Goal: Register for event/course

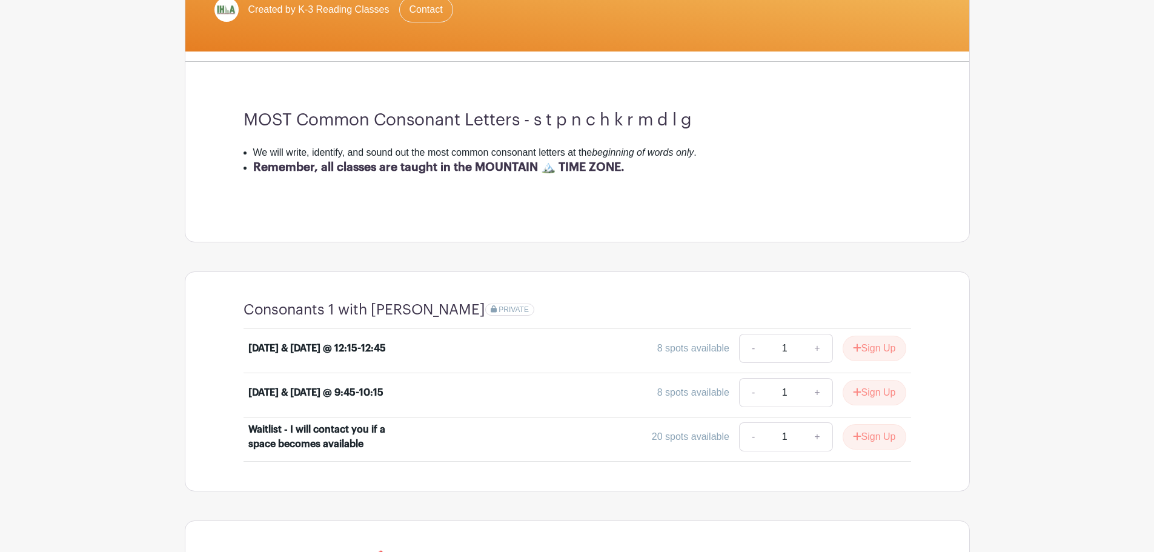
scroll to position [177, 0]
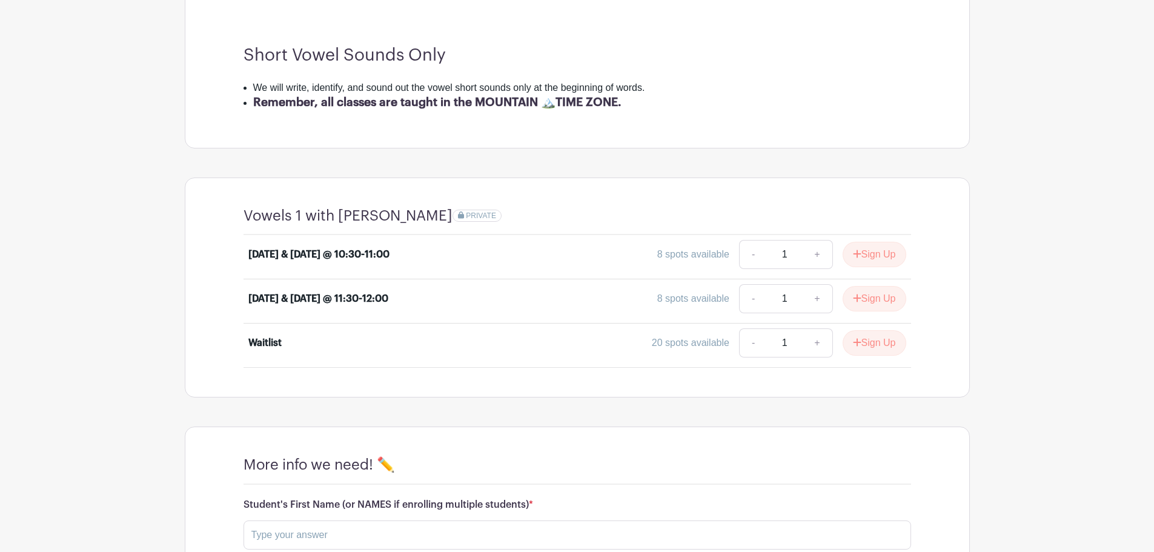
scroll to position [283, 0]
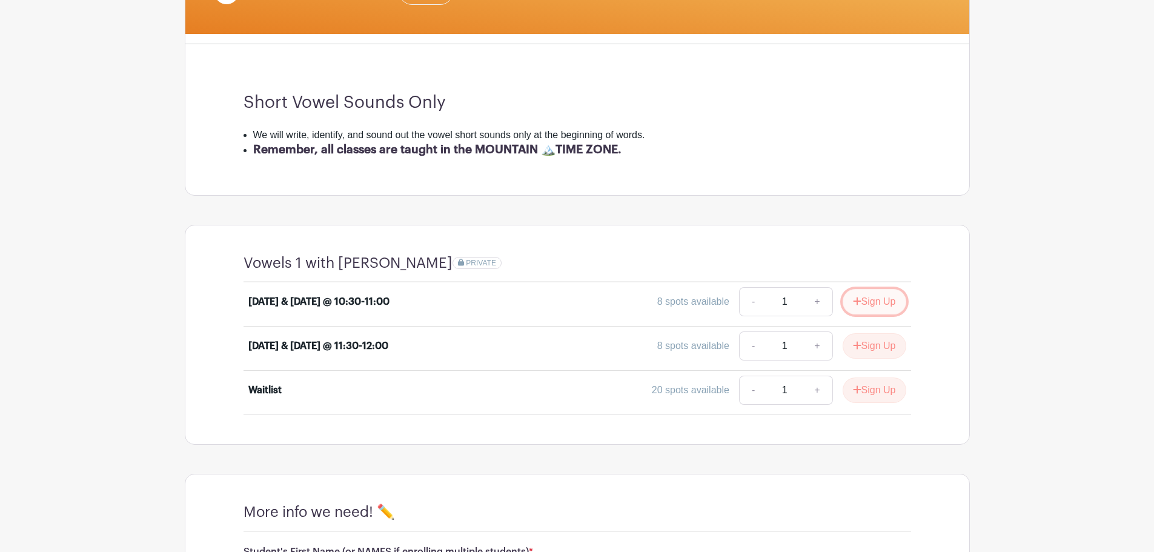
click at [866, 303] on button "Sign Up" at bounding box center [875, 301] width 64 height 25
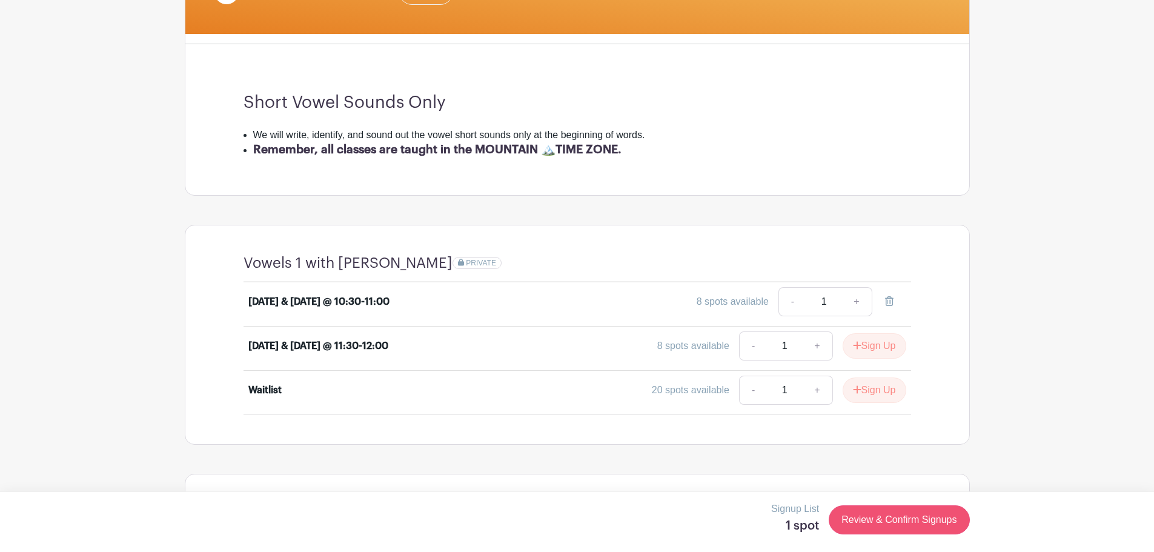
scroll to position [565, 0]
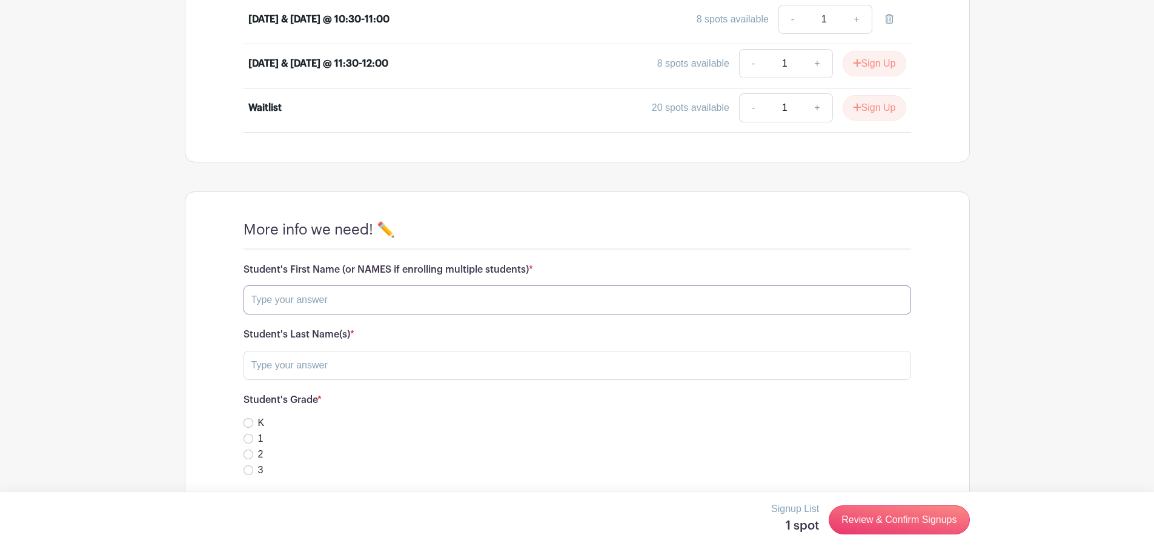
click at [482, 303] on input "text" at bounding box center [576, 299] width 667 height 29
type input "a"
click at [439, 369] on input "text" at bounding box center [576, 365] width 667 height 29
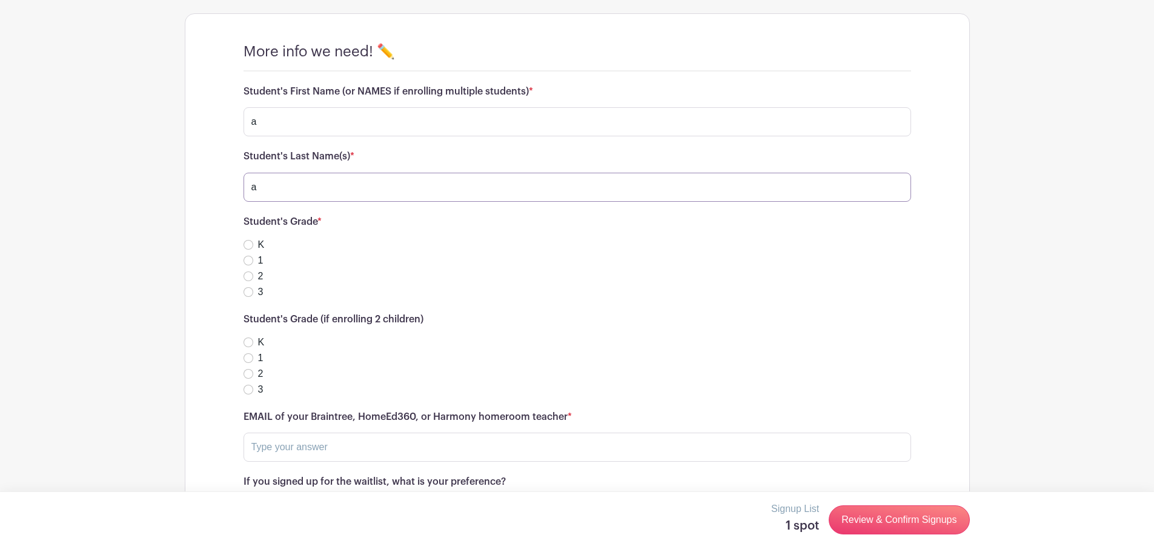
scroll to position [890, 0]
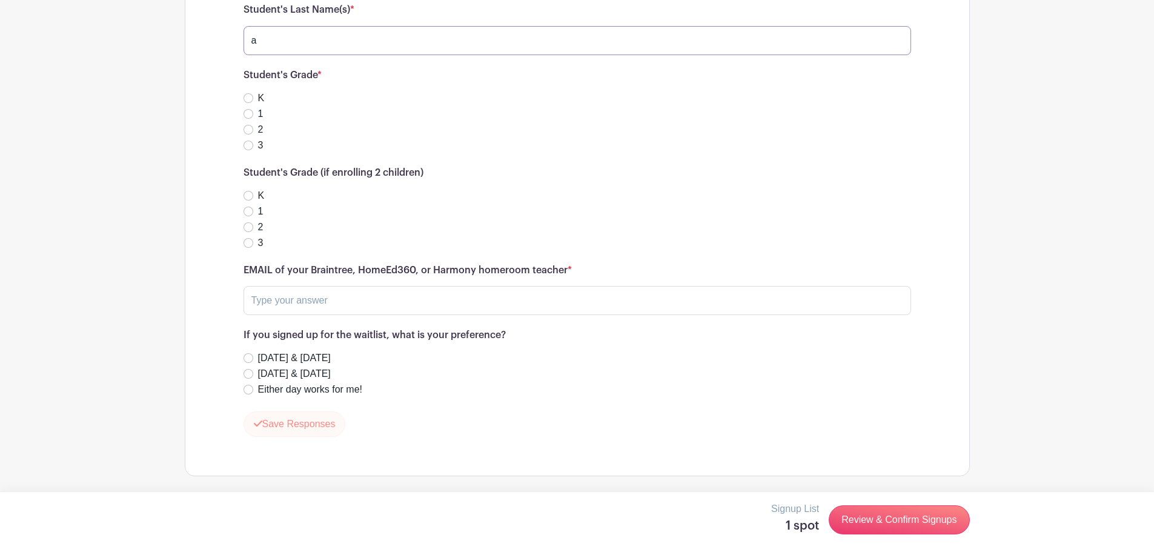
type input "a"
click at [306, 422] on button "Save Responses" at bounding box center [294, 423] width 102 height 25
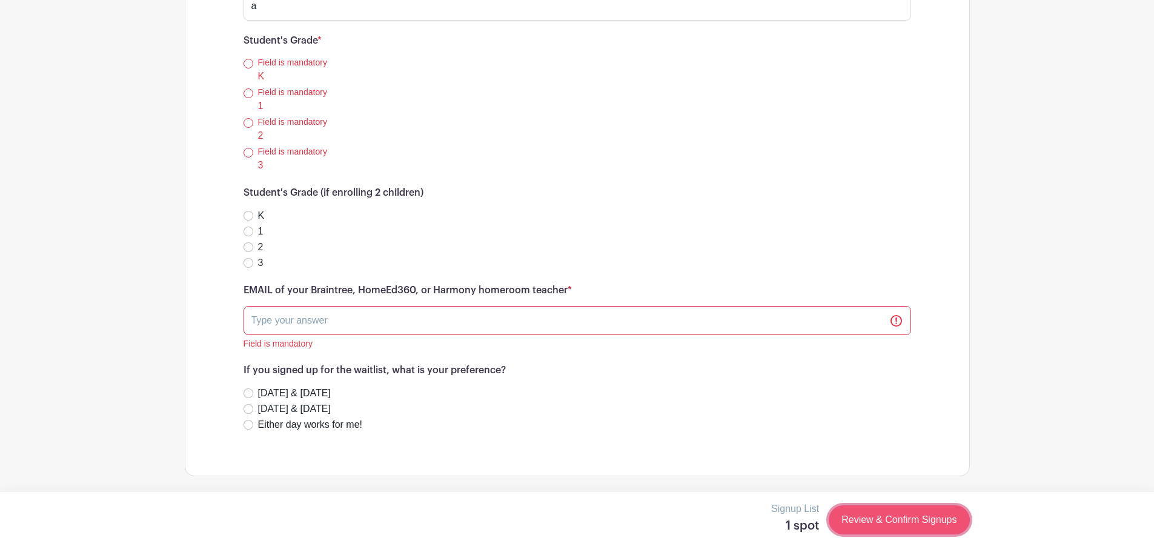
click at [863, 518] on link "Review & Confirm Signups" at bounding box center [899, 519] width 141 height 29
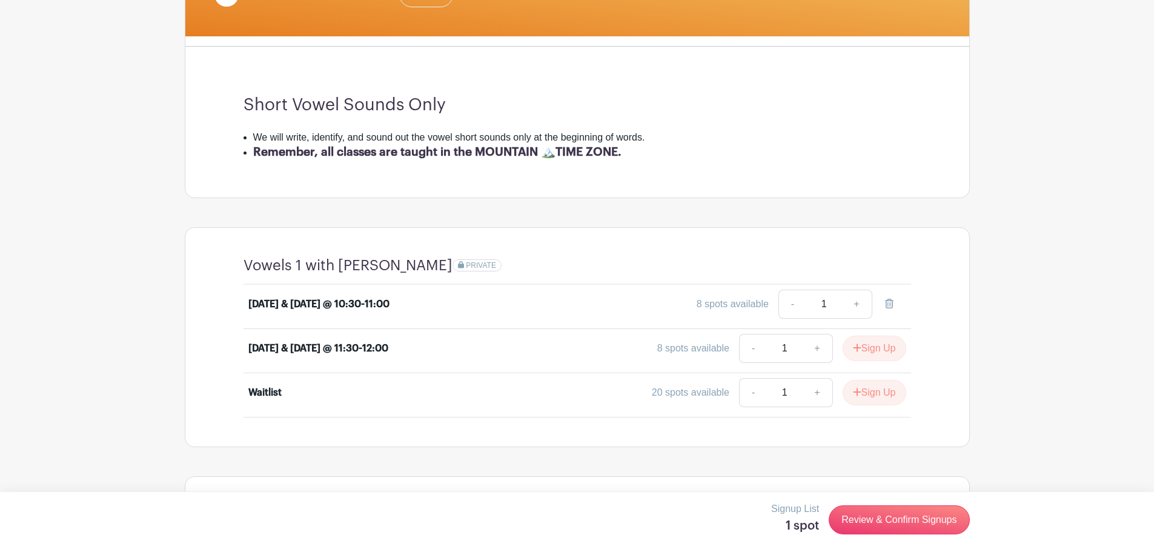
scroll to position [0, 0]
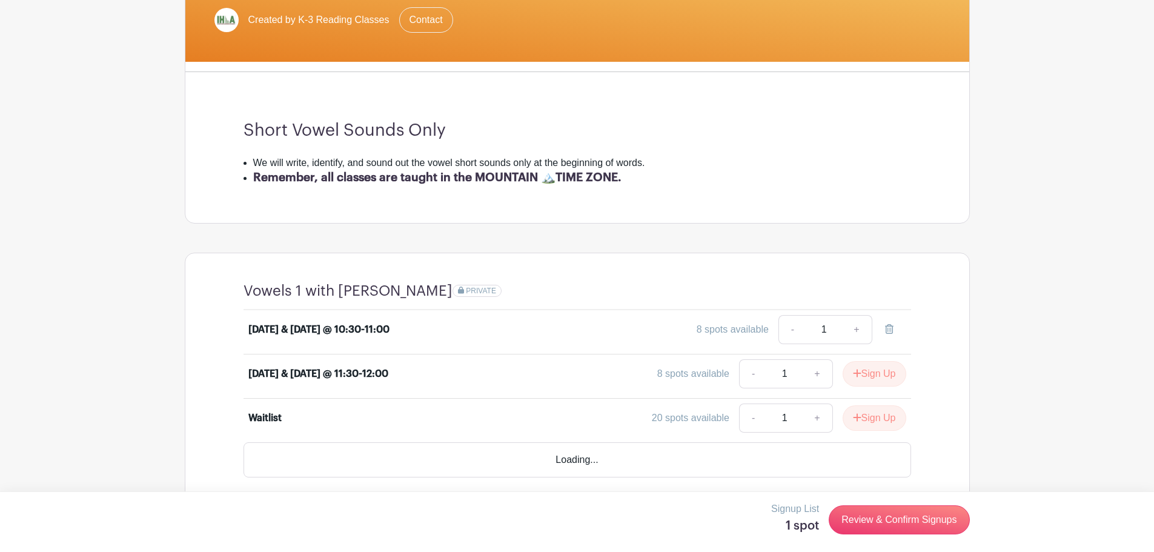
scroll to position [283, 0]
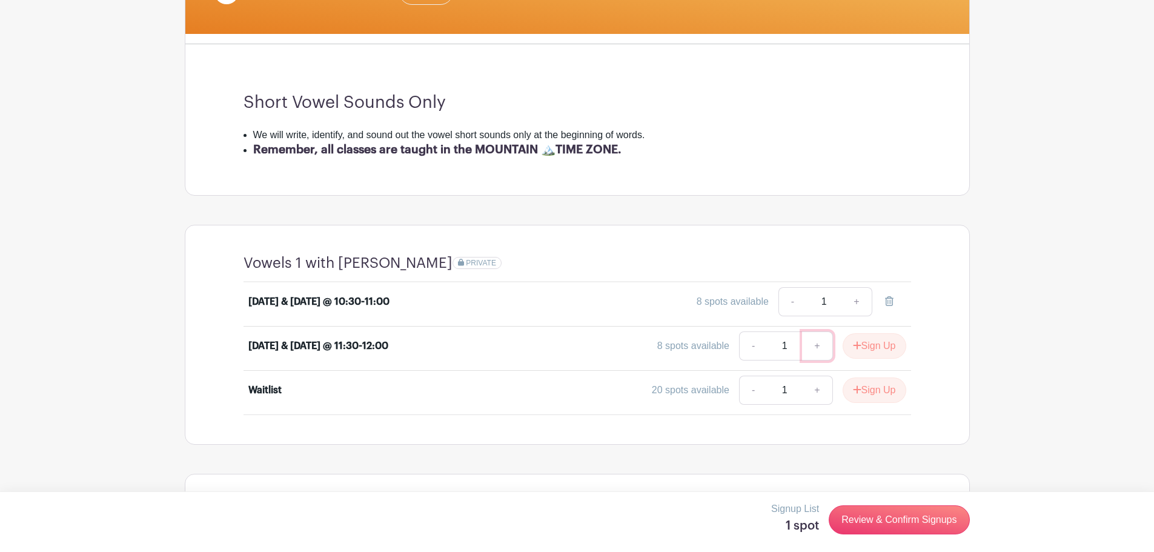
click at [813, 348] on link "+" at bounding box center [817, 345] width 30 height 29
click at [750, 348] on link "-" at bounding box center [753, 345] width 28 height 29
type input "1"
click at [881, 348] on button "Sign Up" at bounding box center [875, 345] width 64 height 25
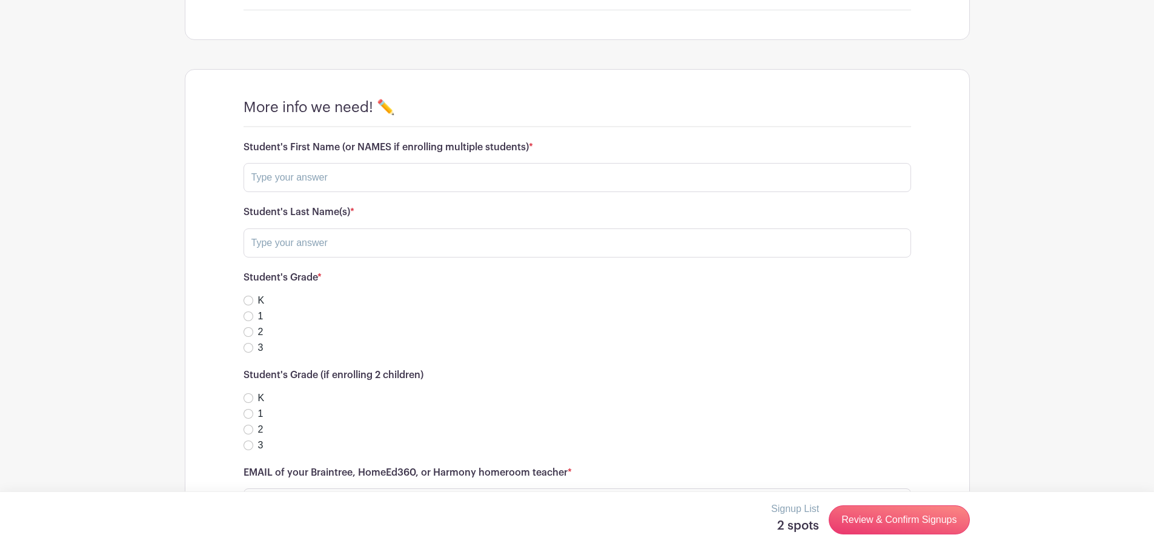
scroll to position [707, 0]
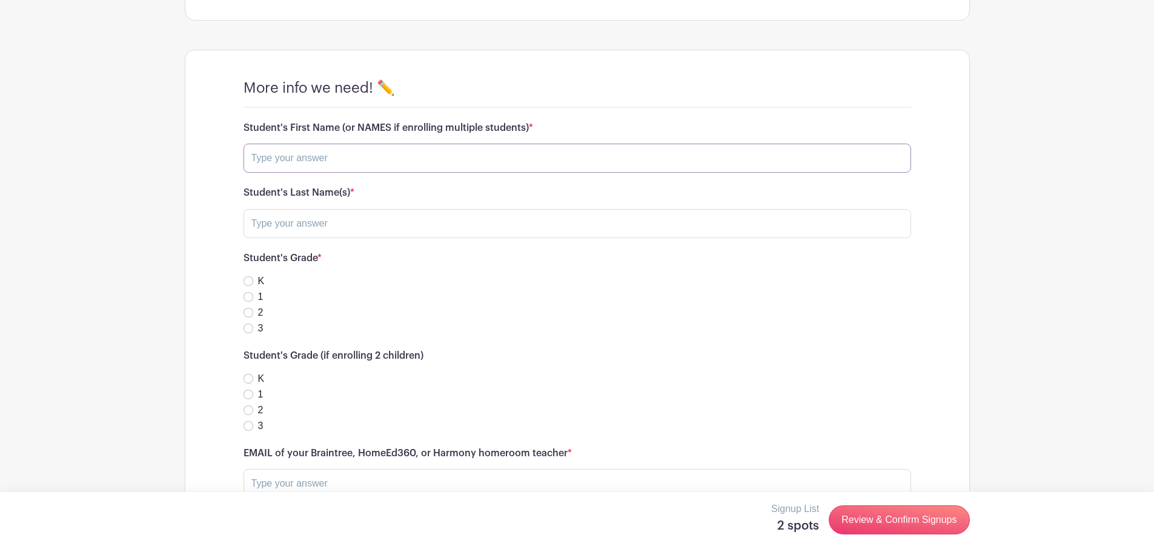
click at [340, 164] on input "text" at bounding box center [576, 158] width 667 height 29
type input "Bobby"
type input "q"
type input "Smith"
click at [248, 283] on input "K" at bounding box center [248, 281] width 10 height 10
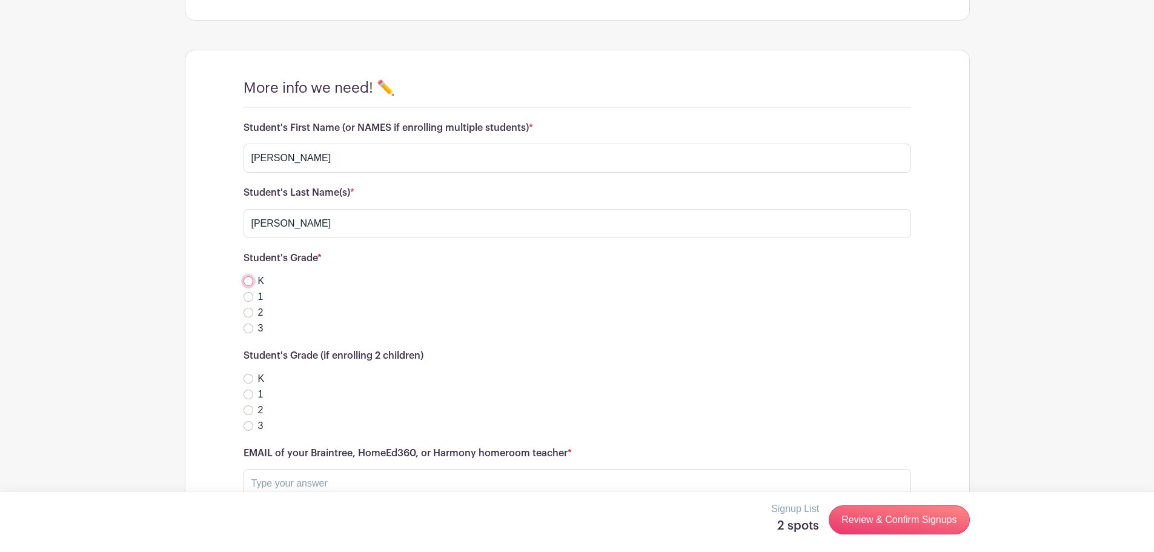
radio input "true"
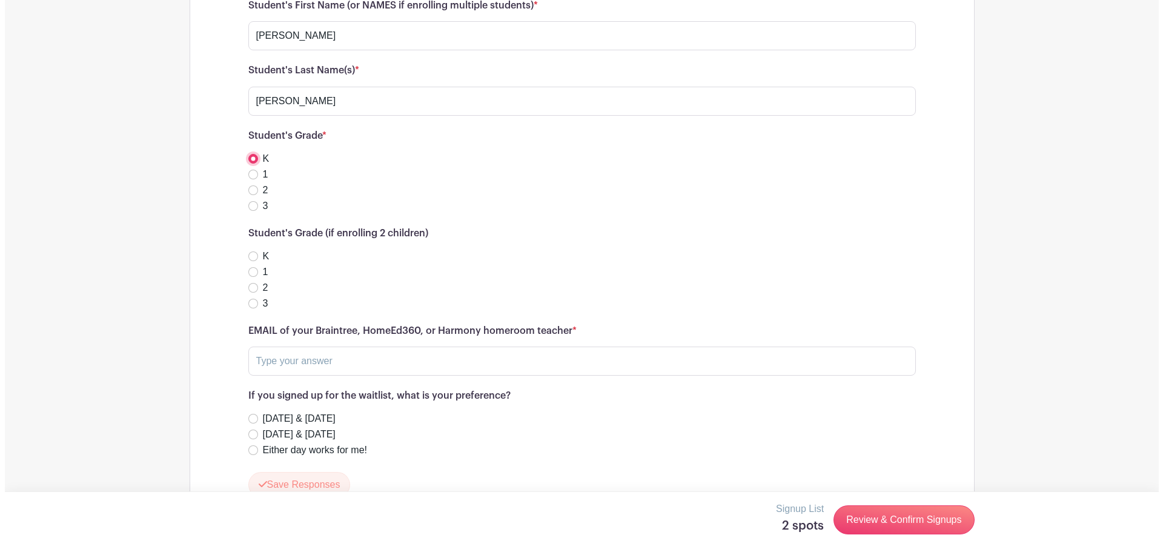
scroll to position [848, 0]
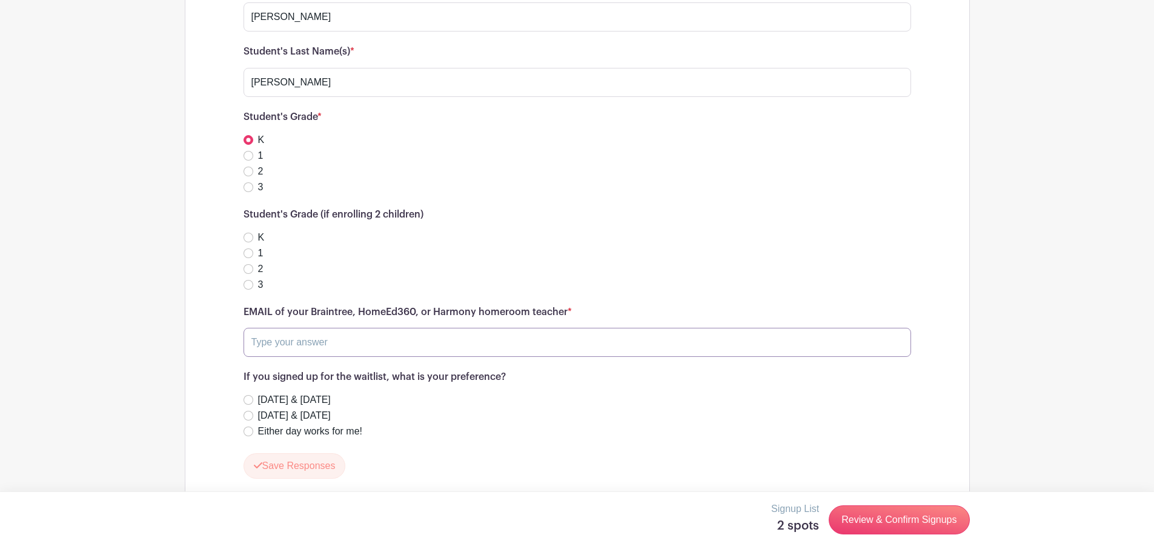
click at [353, 342] on input "text" at bounding box center [576, 342] width 667 height 29
type input "jane.doe@malad.us"
click at [313, 463] on button "Save Responses" at bounding box center [294, 465] width 102 height 25
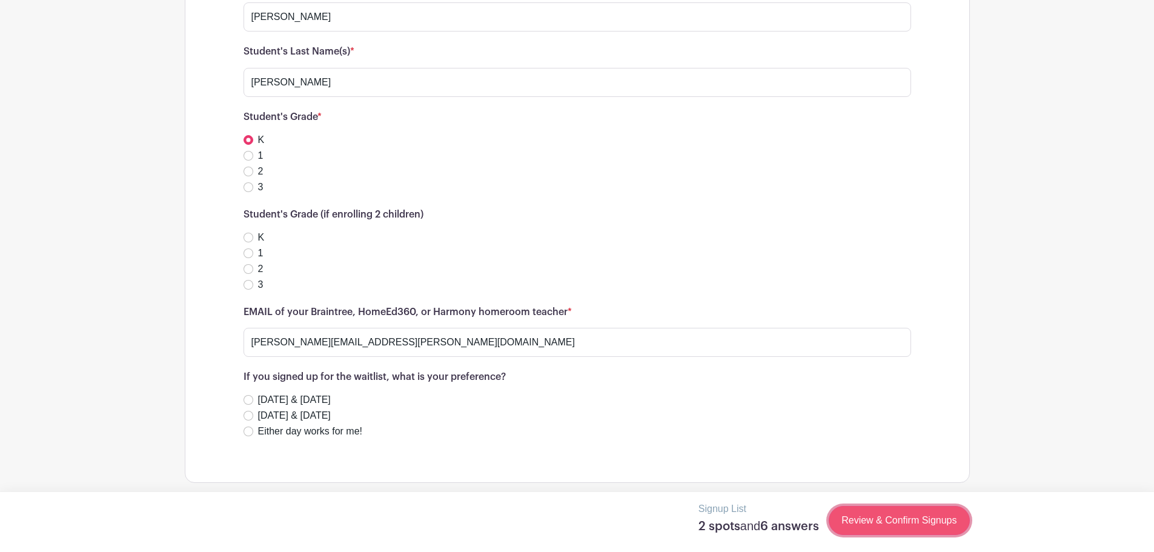
click at [886, 522] on link "Review & Confirm Signups" at bounding box center [899, 520] width 141 height 29
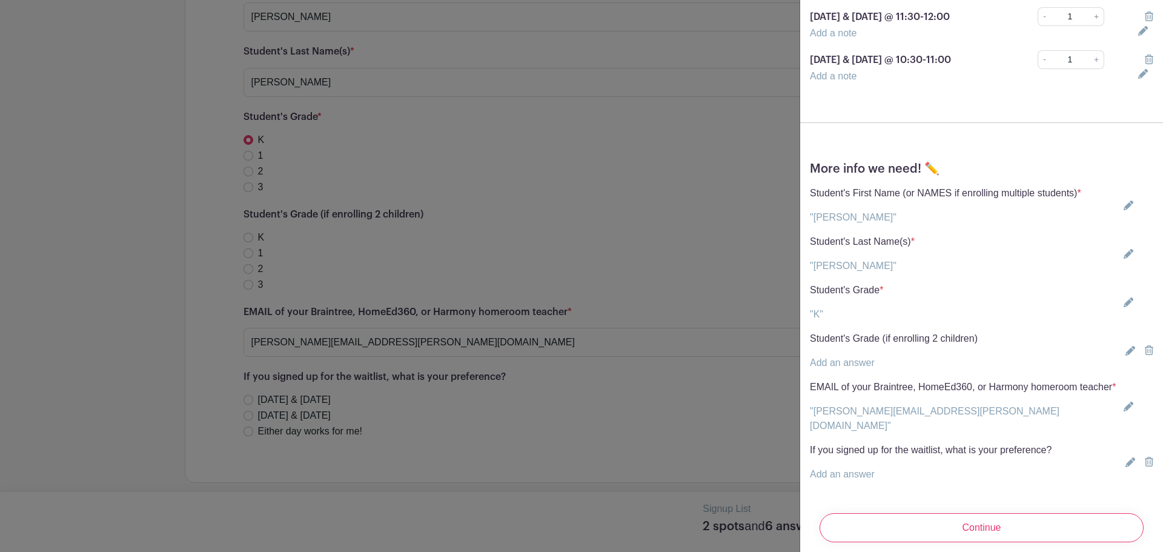
scroll to position [101, 0]
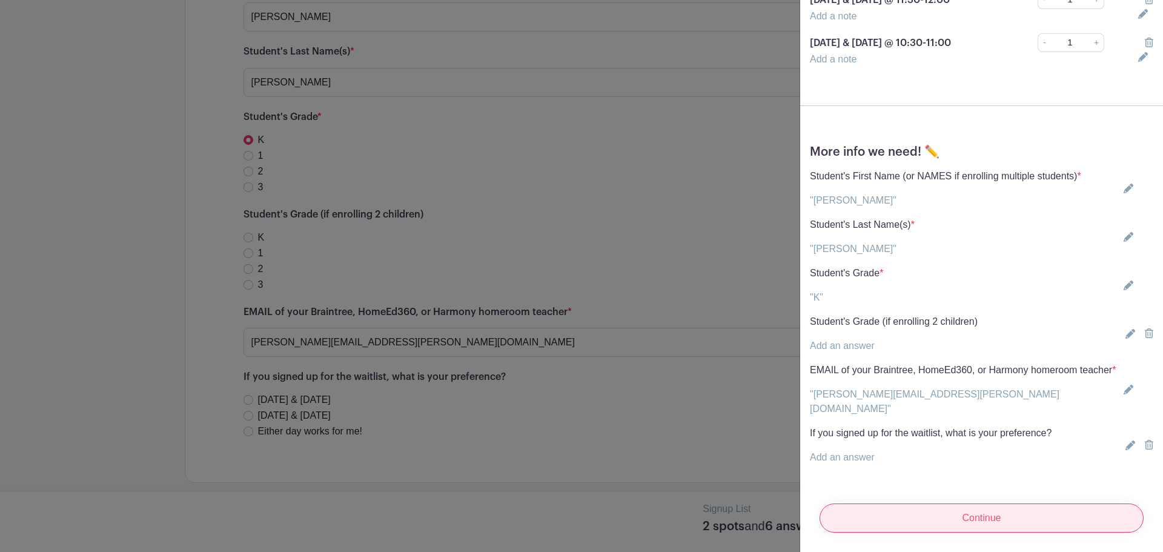
click at [964, 508] on input "Continue" at bounding box center [982, 517] width 324 height 29
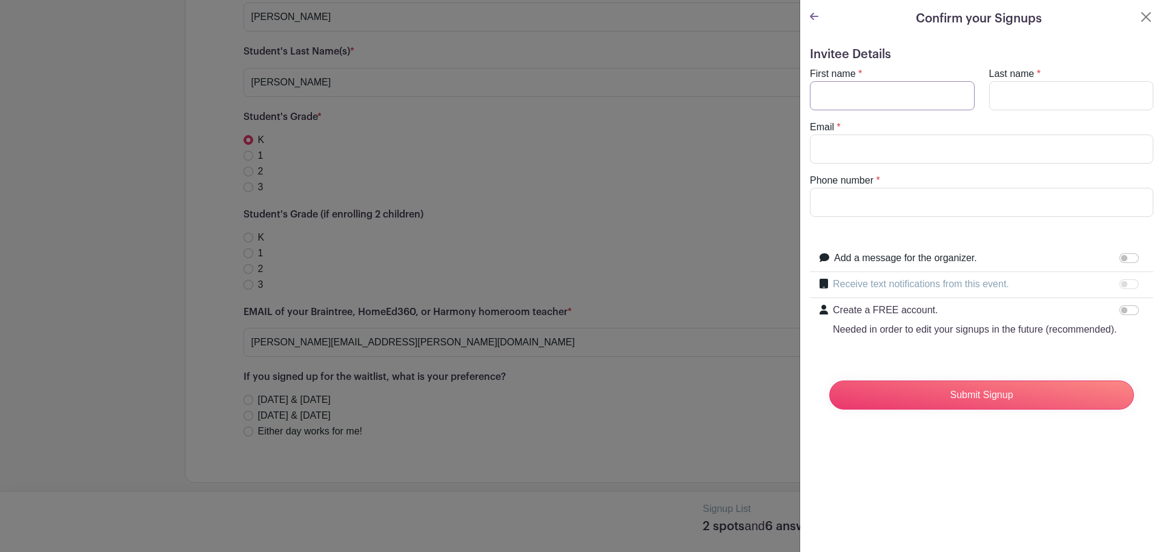
click at [870, 91] on input "First name" at bounding box center [892, 95] width 165 height 29
type input "Mom"
type input "L"
type input "Smith"
type input "[EMAIL_ADDRESS][DOMAIN_NAME]"
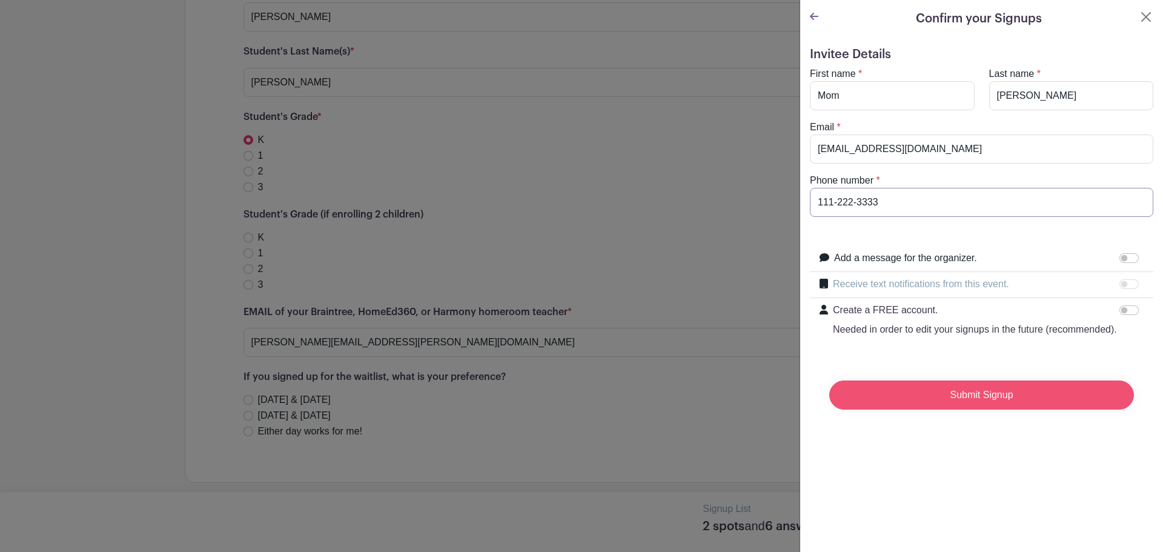
type input "111-222-3333"
click at [955, 408] on input "Submit Signup" at bounding box center [981, 394] width 305 height 29
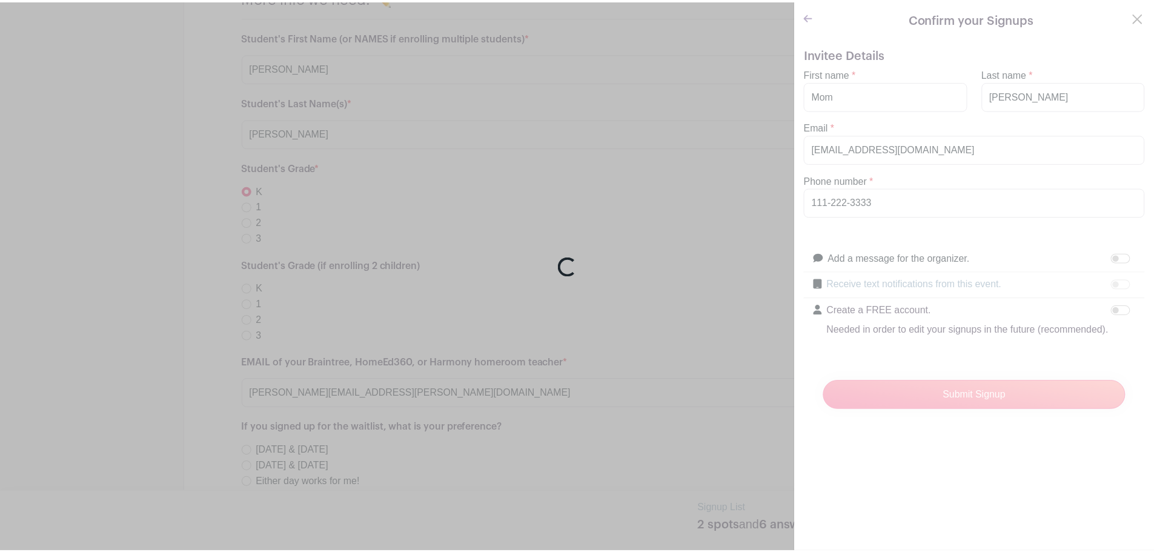
scroll to position [899, 0]
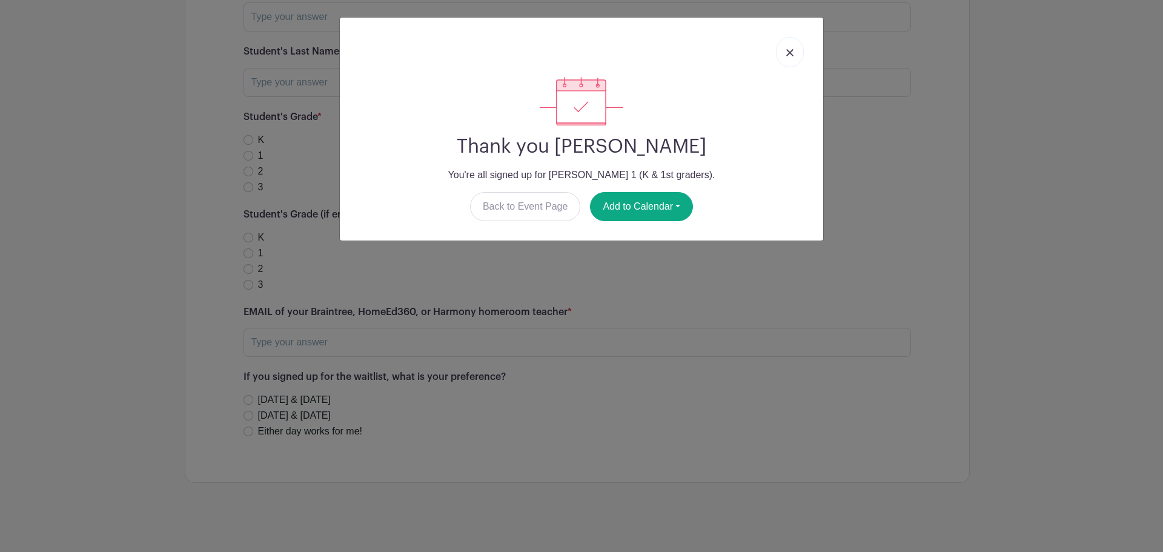
click at [795, 55] on link at bounding box center [790, 52] width 28 height 30
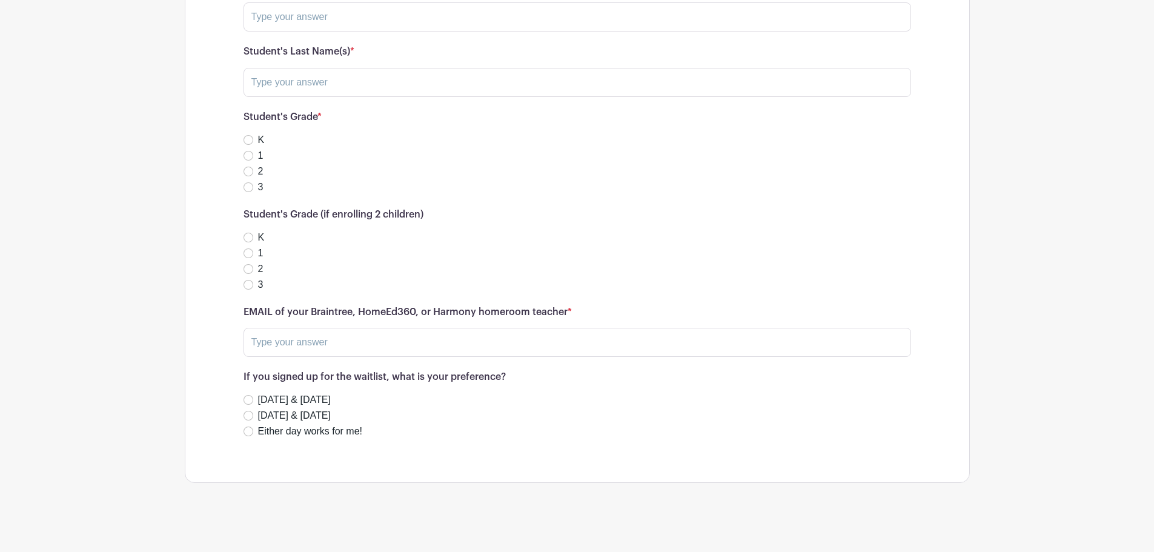
scroll to position [51, 0]
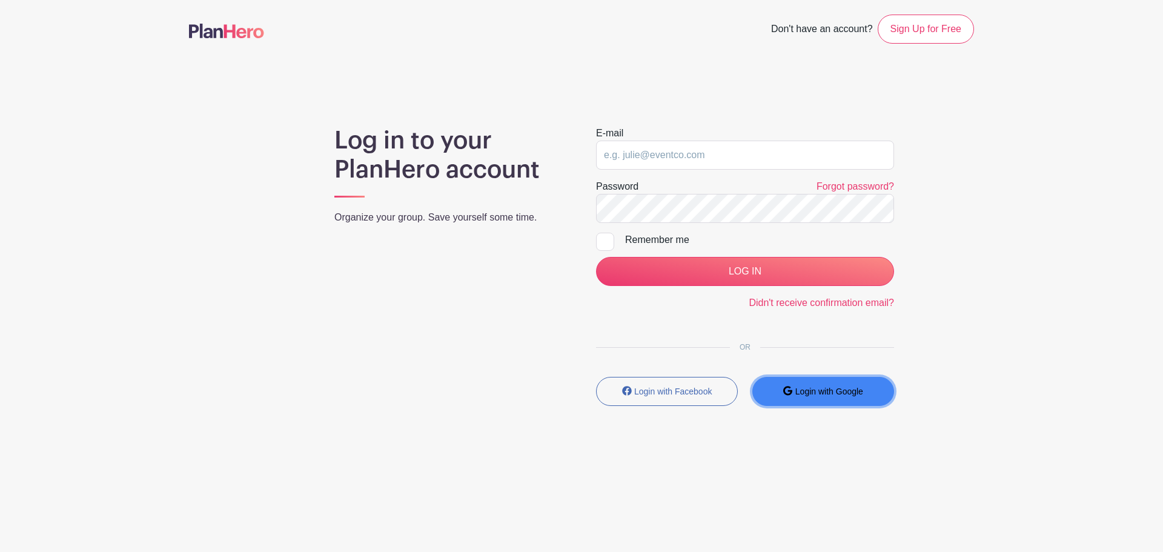
click at [801, 394] on small "Login with Google" at bounding box center [829, 391] width 68 height 10
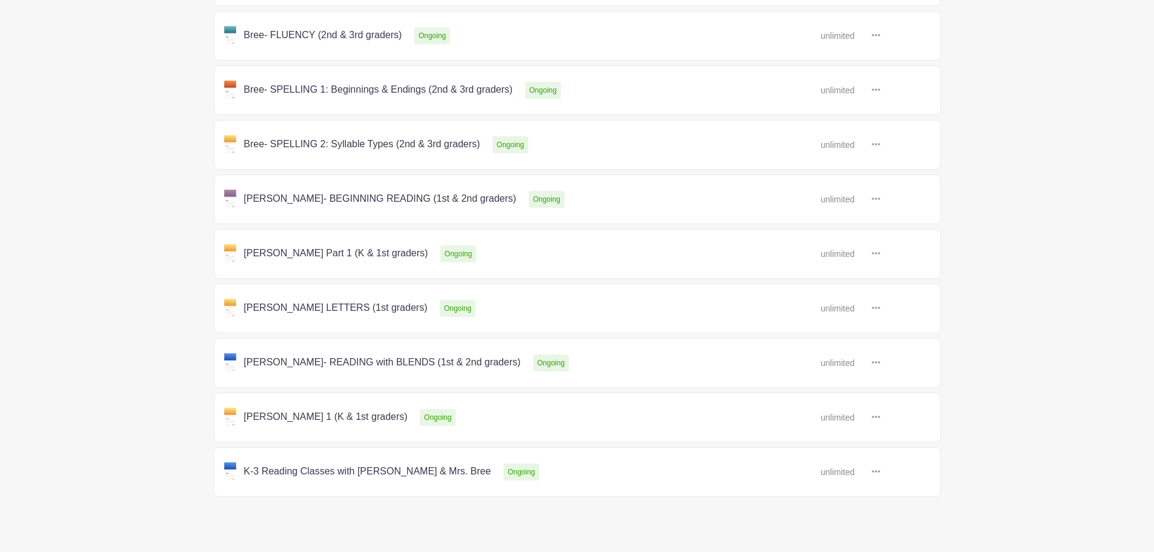
scroll to position [437, 0]
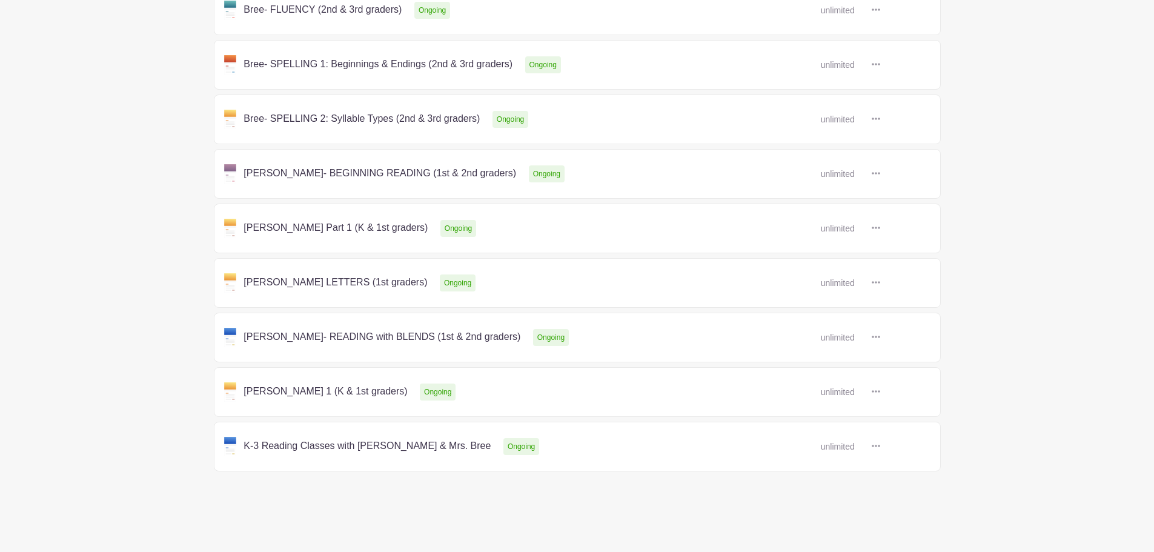
click at [880, 392] on link at bounding box center [880, 392] width 0 height 0
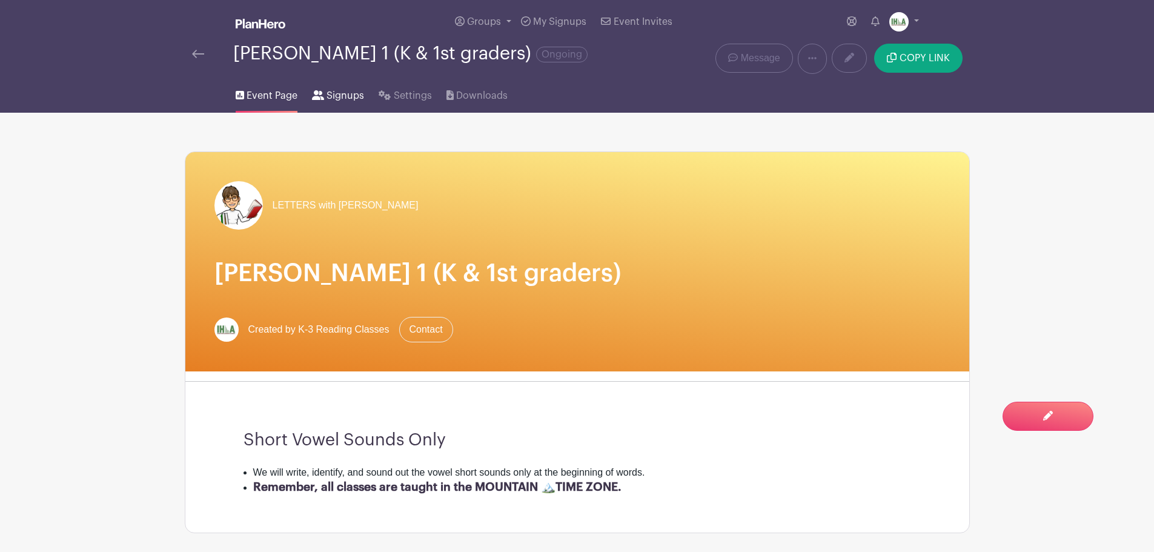
click at [348, 97] on span "Signups" at bounding box center [345, 95] width 38 height 15
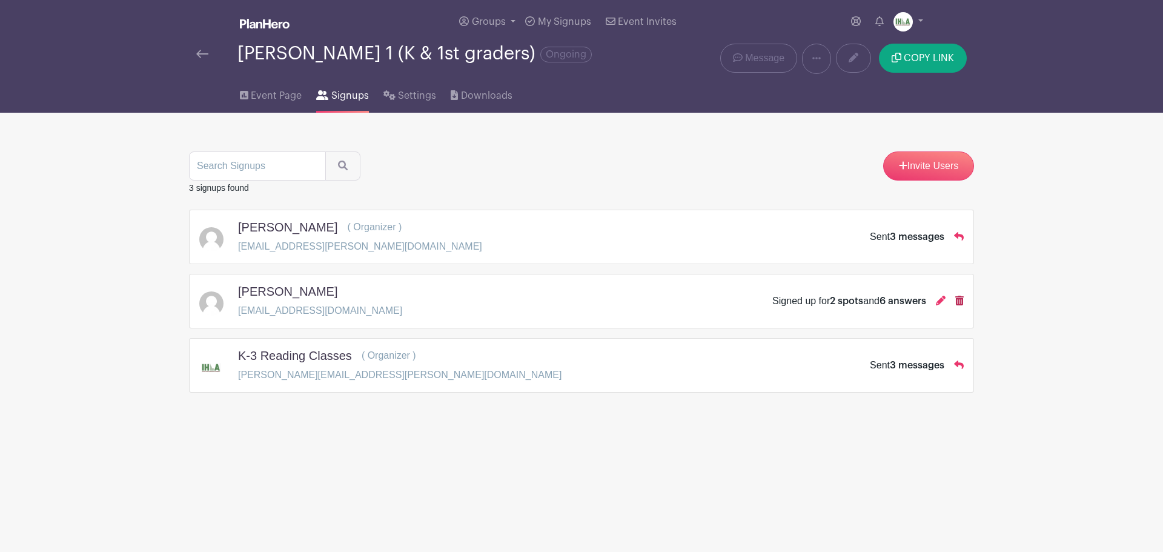
click at [958, 300] on icon at bounding box center [959, 301] width 8 height 10
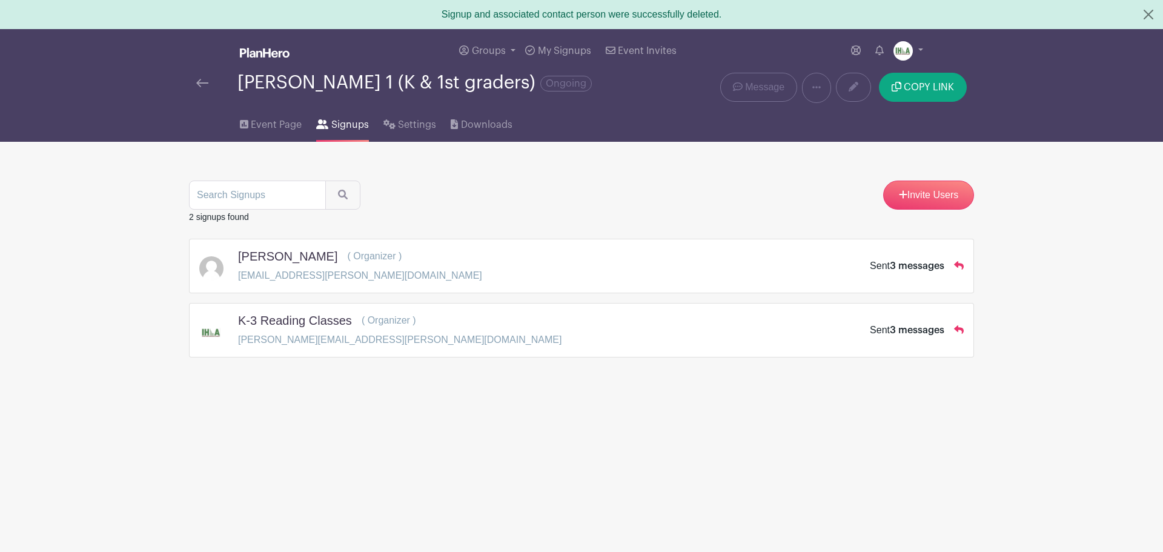
click at [204, 83] on img at bounding box center [202, 83] width 12 height 8
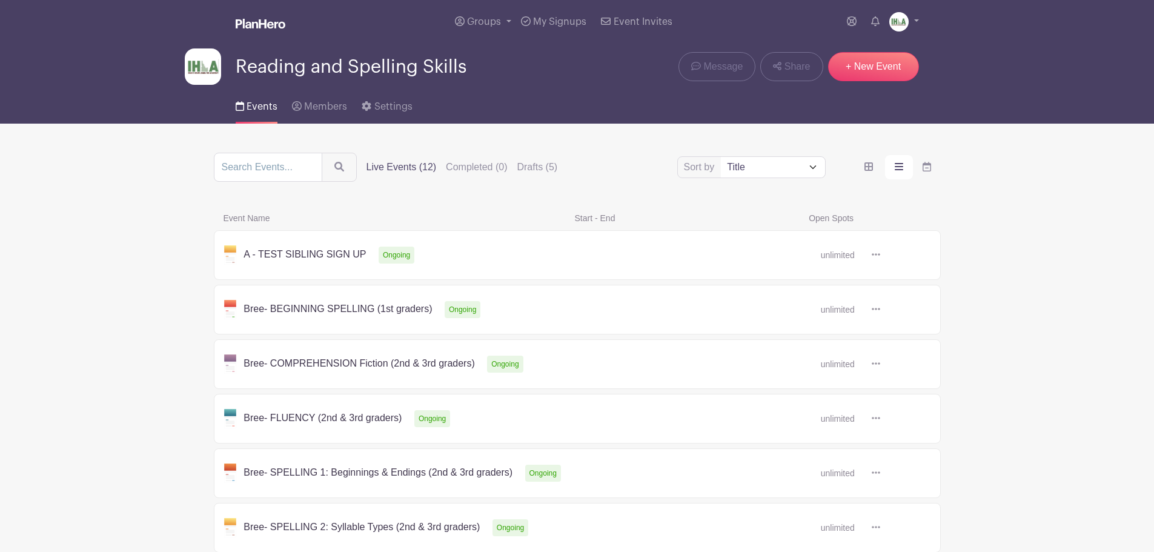
scroll to position [408, 0]
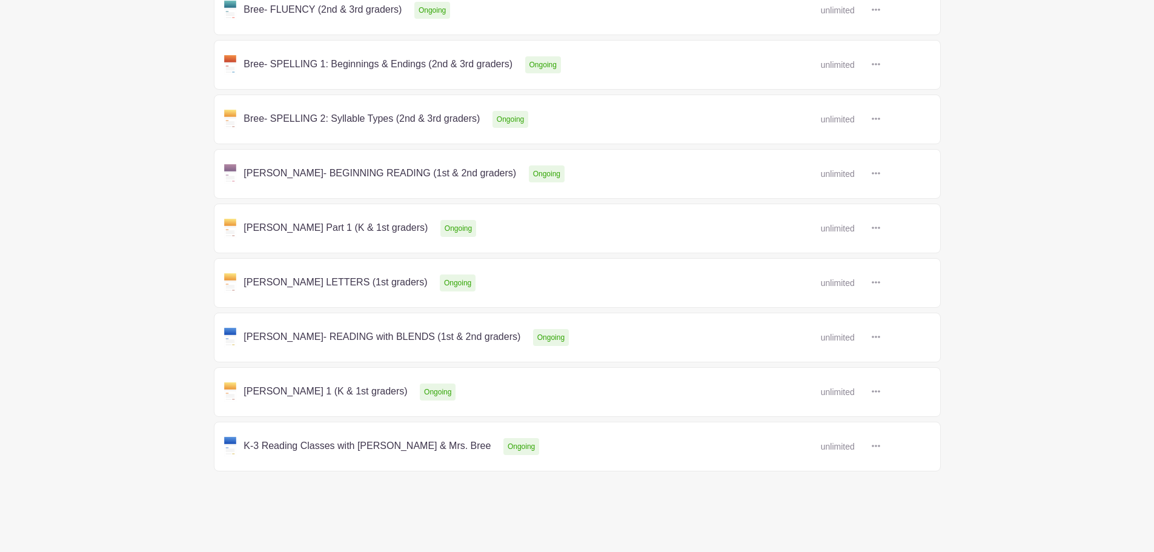
click at [880, 392] on link at bounding box center [880, 392] width 0 height 0
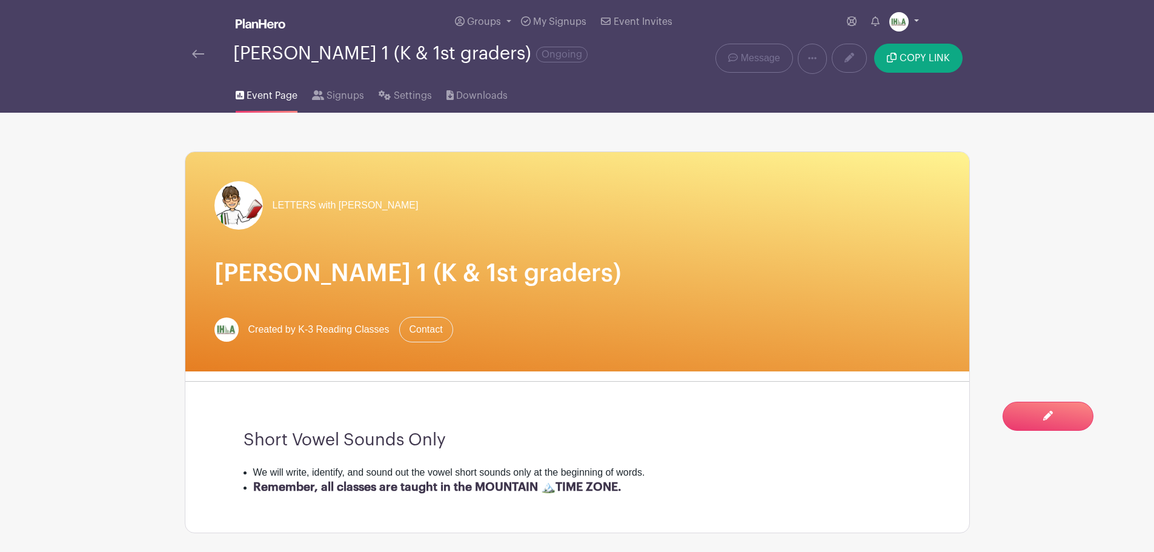
click at [903, 23] on img at bounding box center [898, 21] width 19 height 19
click at [850, 83] on link "Logout" at bounding box center [871, 79] width 96 height 19
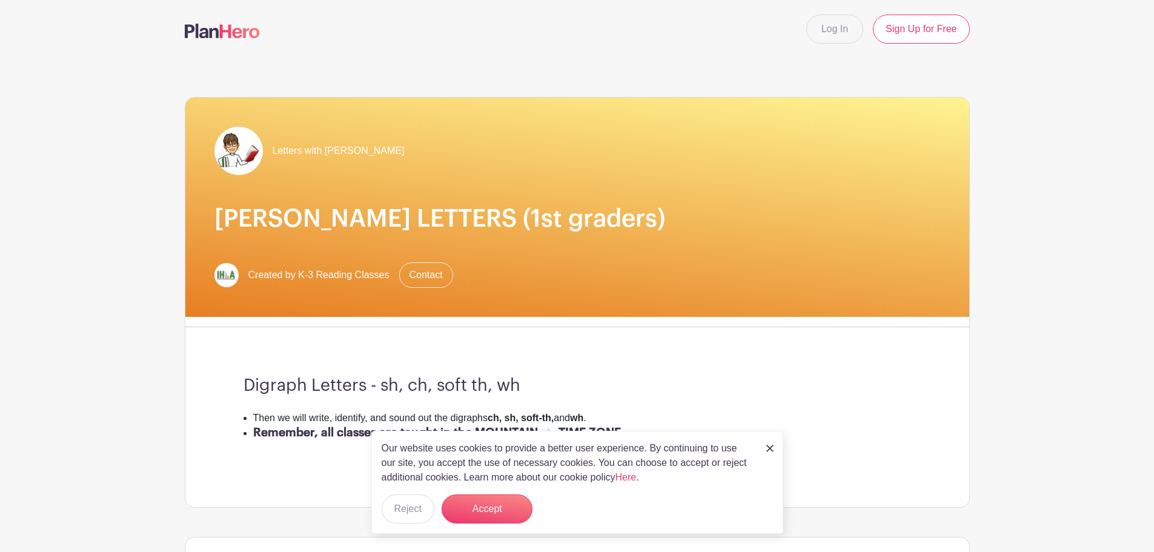
click at [762, 448] on div "Our website uses cookies to provide a better user experience. By continuing to …" at bounding box center [577, 482] width 412 height 103
click at [769, 448] on img at bounding box center [769, 448] width 7 height 7
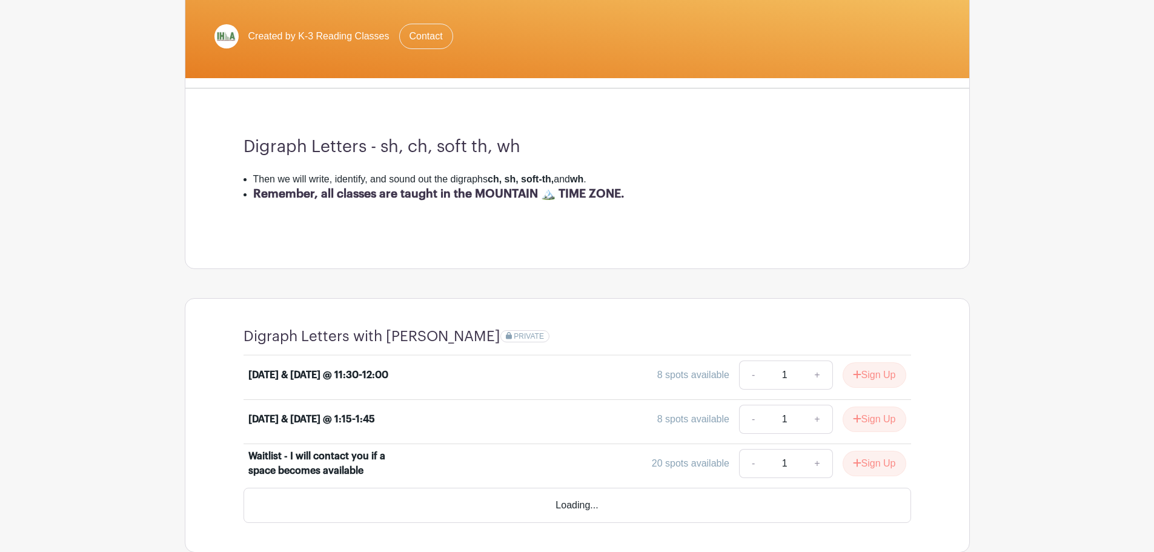
scroll to position [283, 0]
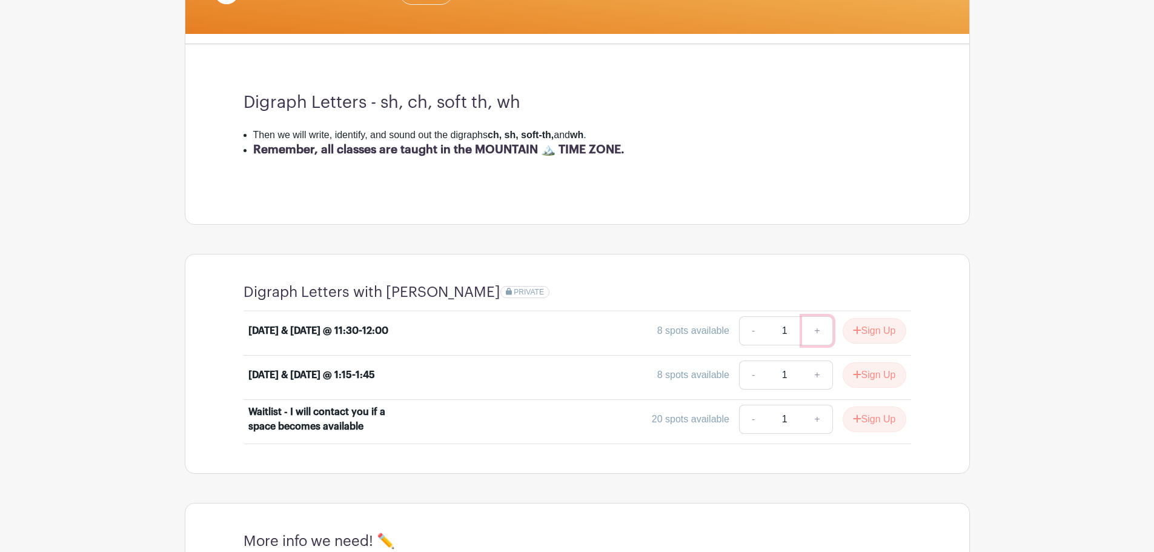
click at [814, 331] on link "+" at bounding box center [817, 330] width 30 height 29
type input "2"
click at [872, 330] on button "Sign Up" at bounding box center [875, 330] width 64 height 25
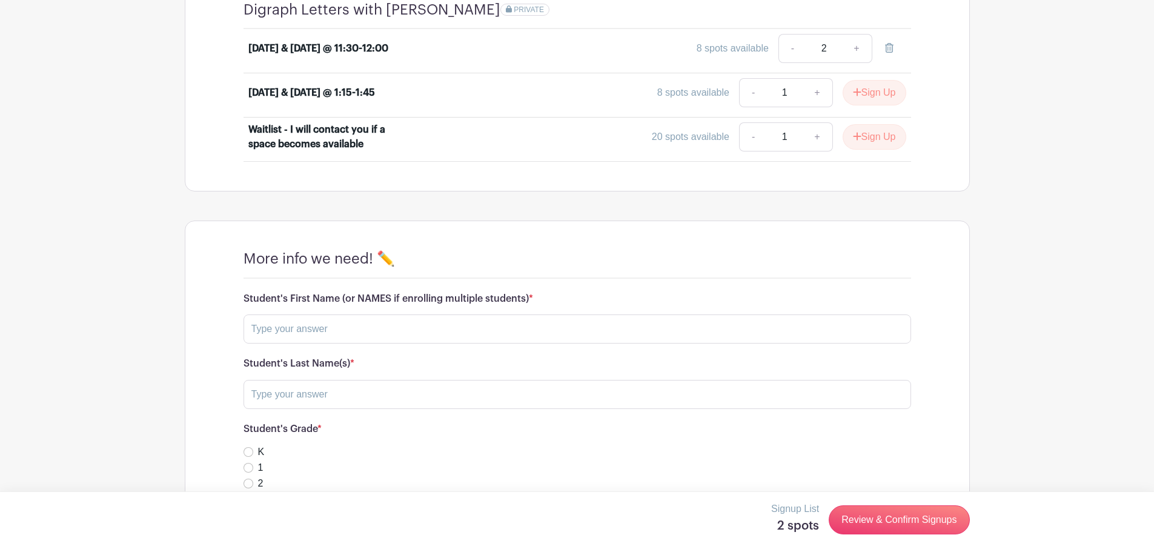
scroll to position [707, 0]
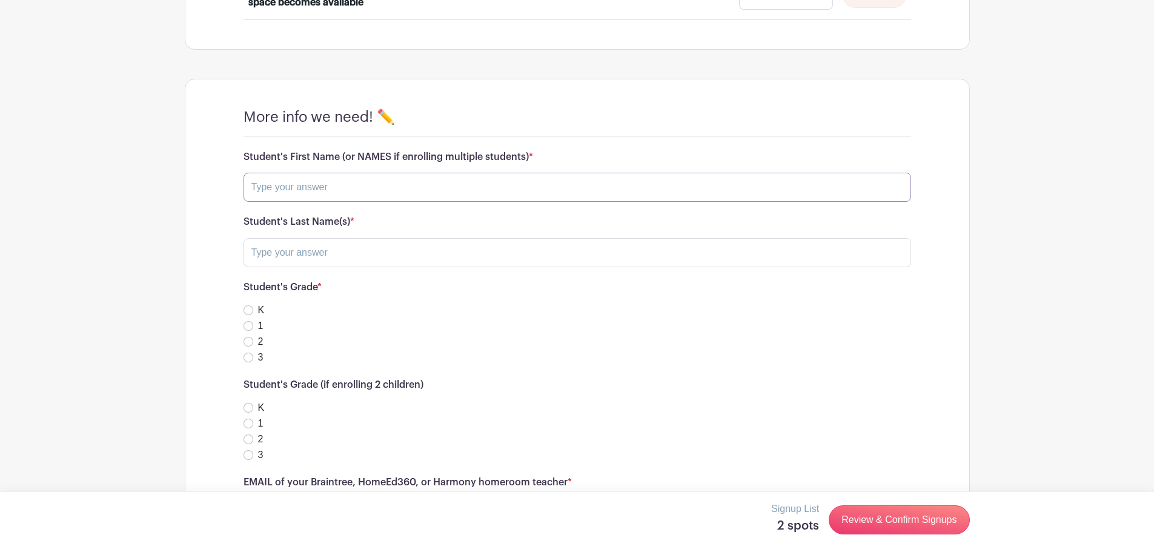
click at [343, 189] on input "text" at bounding box center [576, 187] width 667 height 29
type input "[PERSON_NAME]"
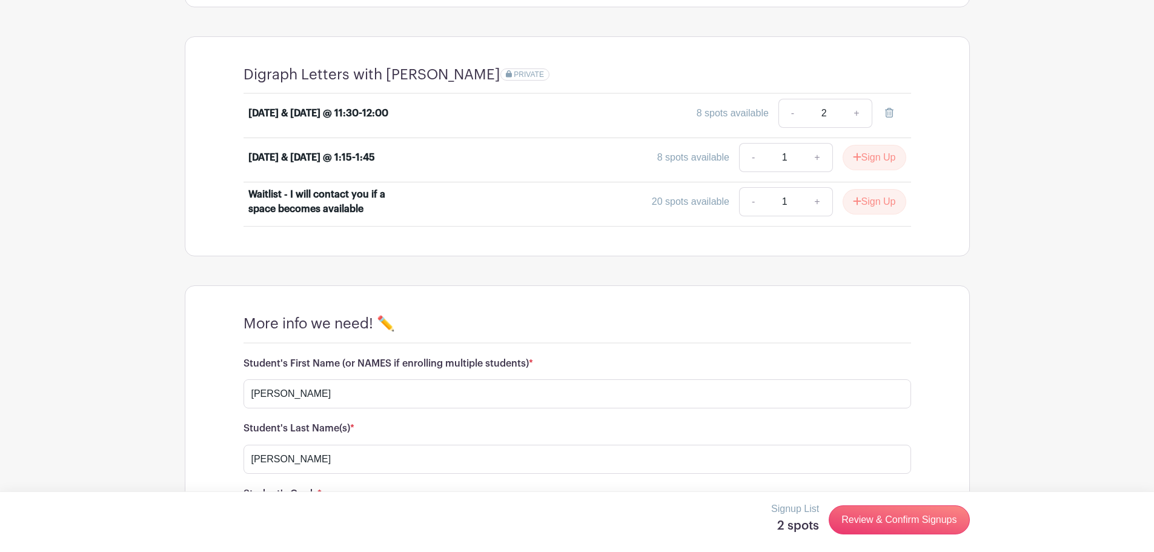
scroll to position [388, 0]
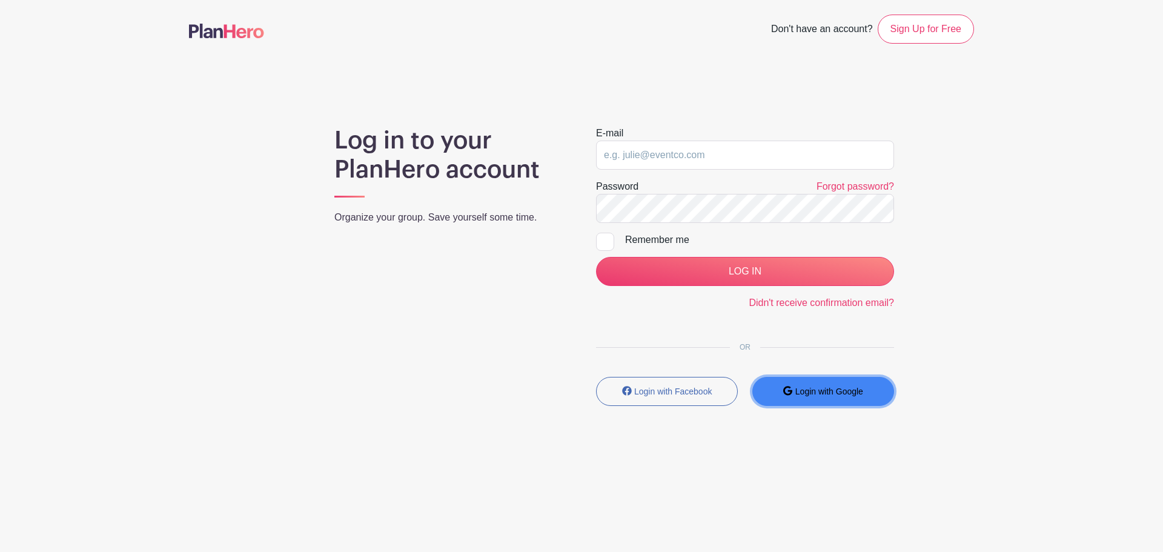
click at [792, 391] on icon "submit" at bounding box center [787, 391] width 9 height 10
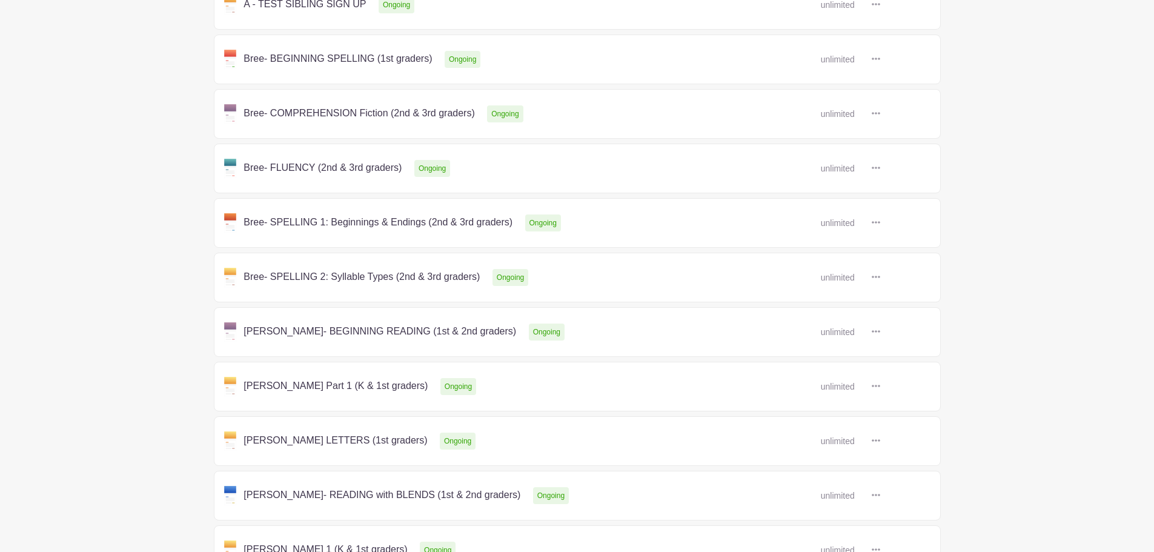
scroll to position [283, 0]
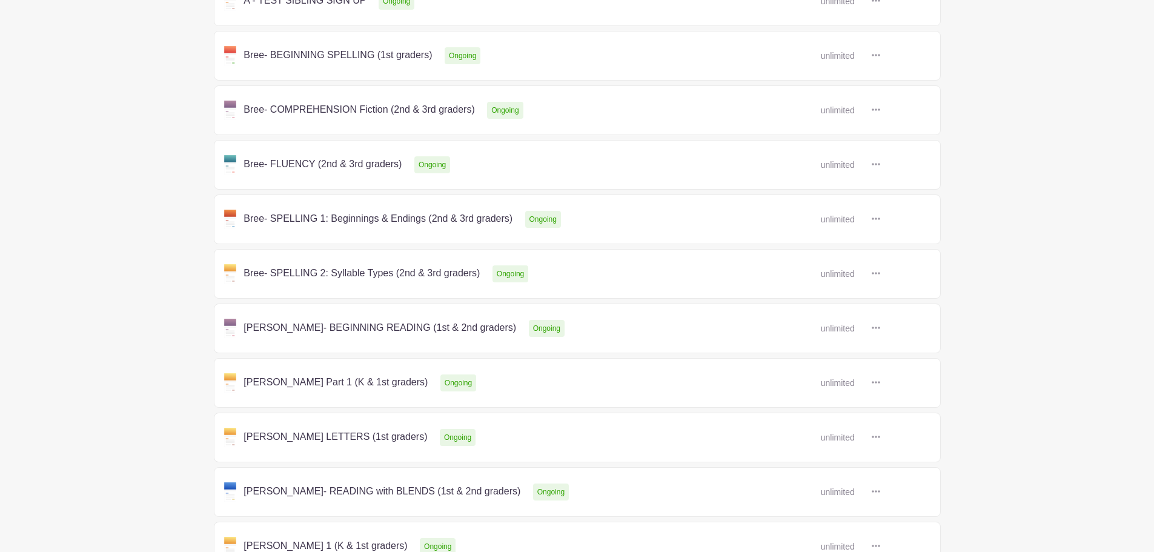
click at [880, 437] on link at bounding box center [880, 437] width 0 height 0
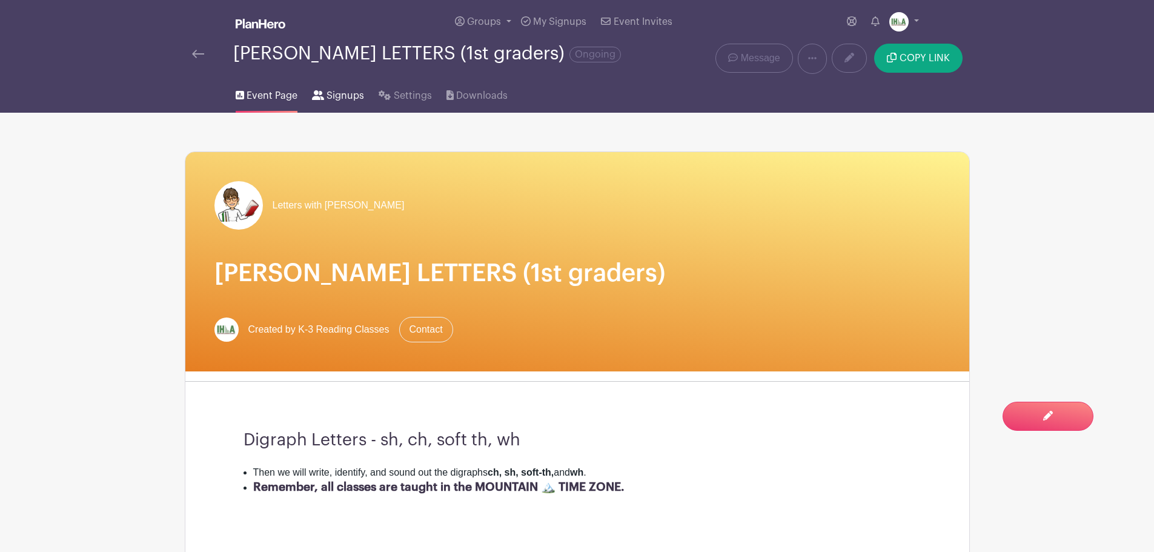
click at [345, 96] on span "Signups" at bounding box center [345, 95] width 38 height 15
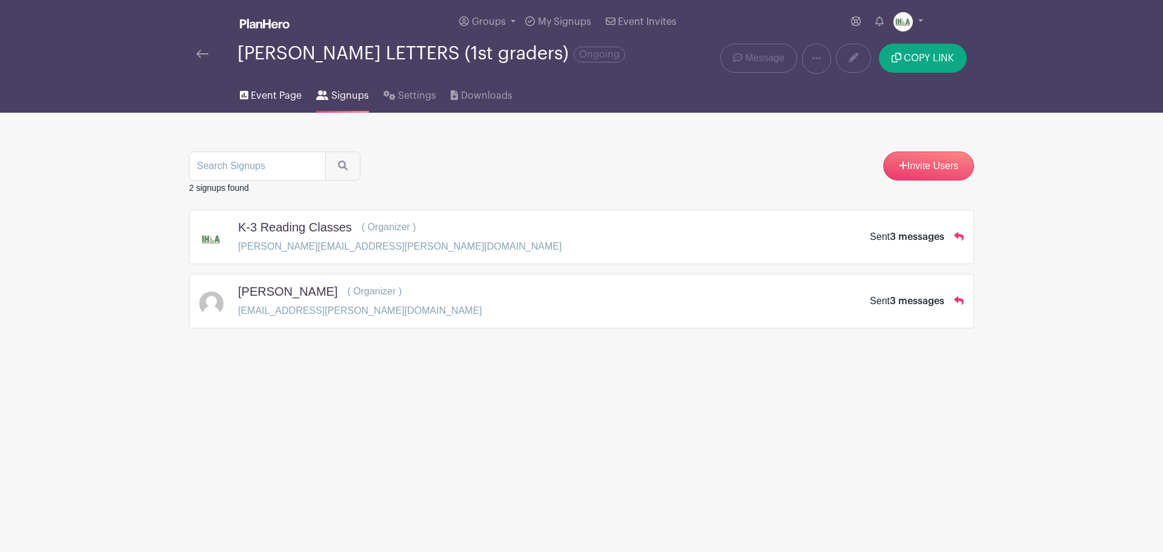
click at [274, 94] on span "Event Page" at bounding box center [276, 95] width 51 height 15
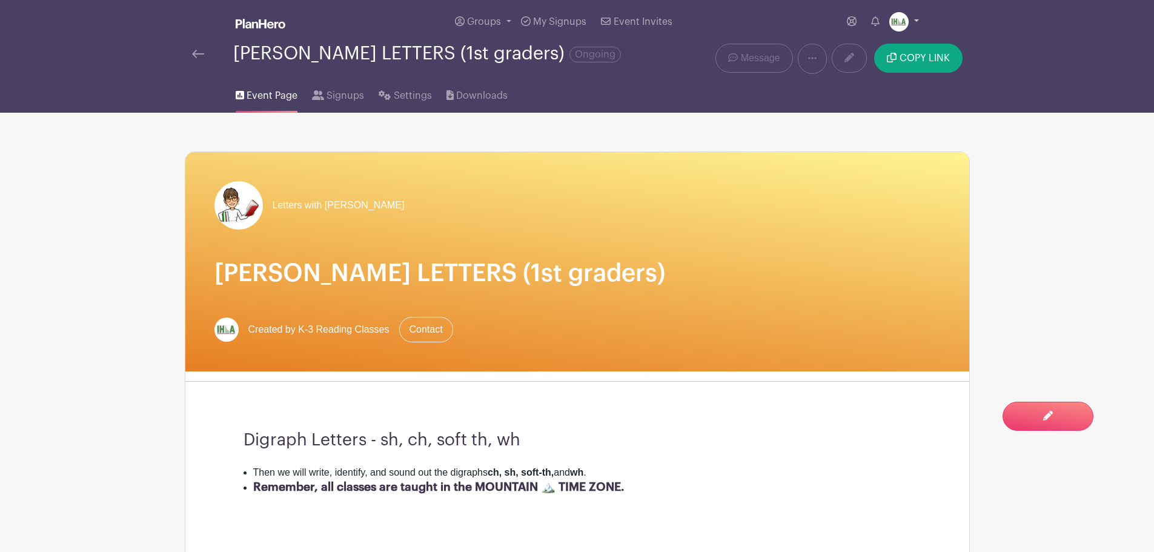
click at [910, 22] on link at bounding box center [904, 21] width 30 height 19
click at [873, 84] on link "Logout" at bounding box center [871, 79] width 96 height 19
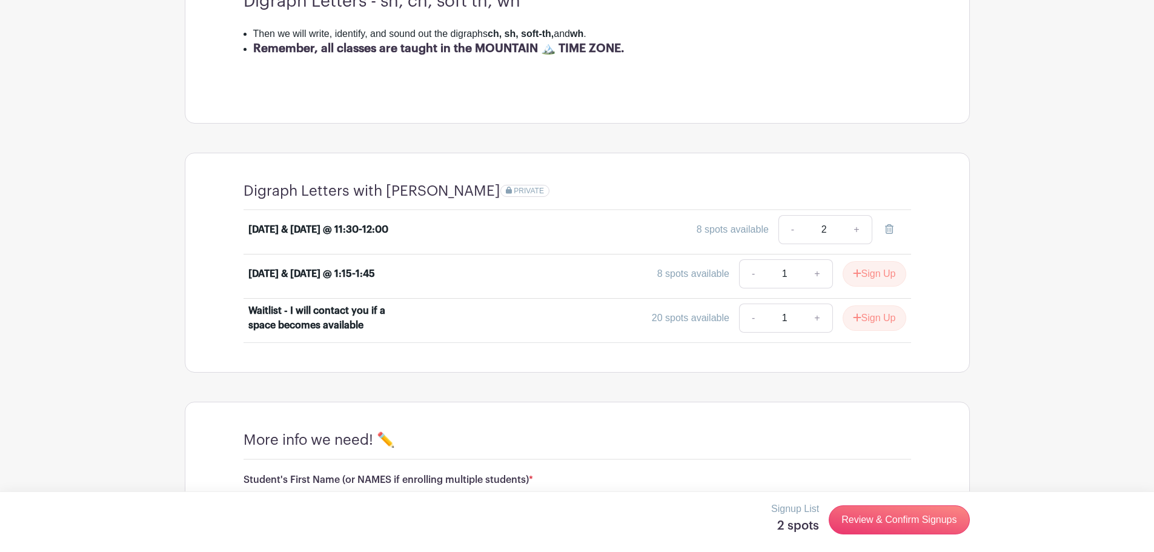
scroll to position [424, 0]
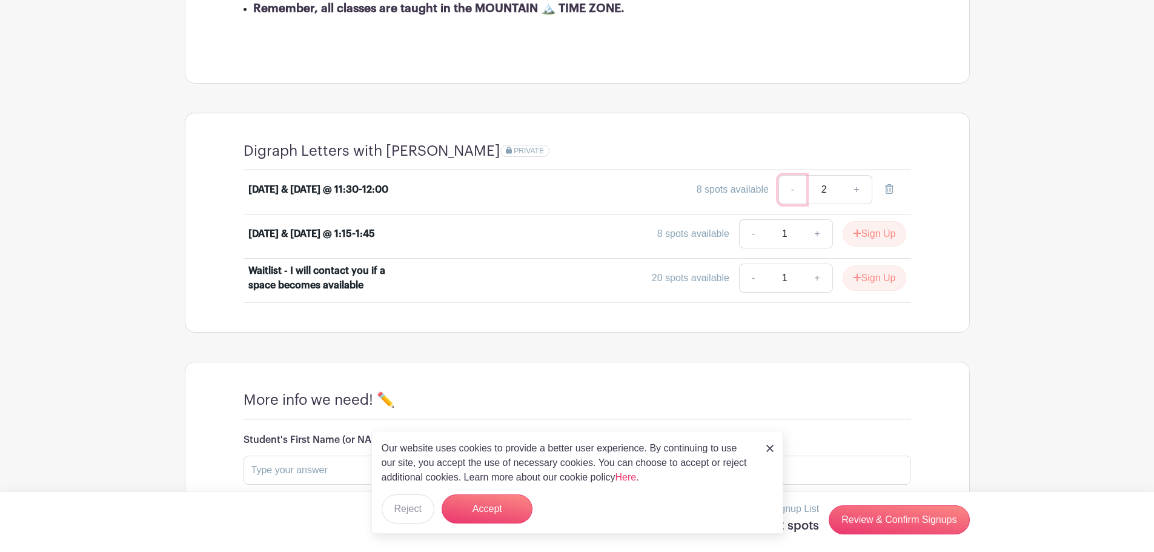
click at [792, 192] on link "-" at bounding box center [792, 189] width 28 height 29
type input "1"
click at [891, 190] on icon at bounding box center [889, 189] width 8 height 10
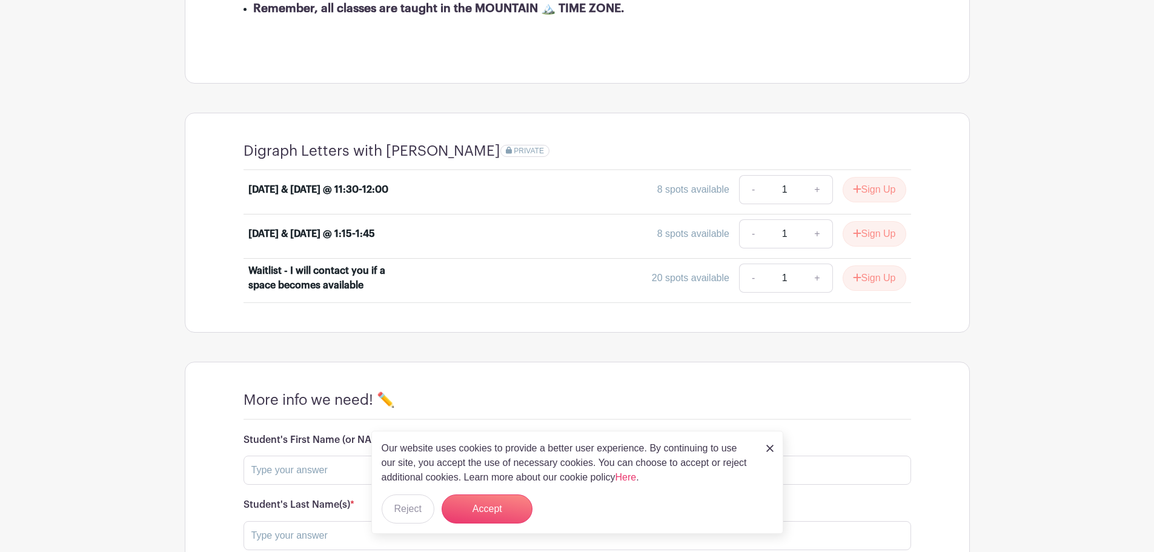
click at [772, 446] on img at bounding box center [769, 448] width 7 height 7
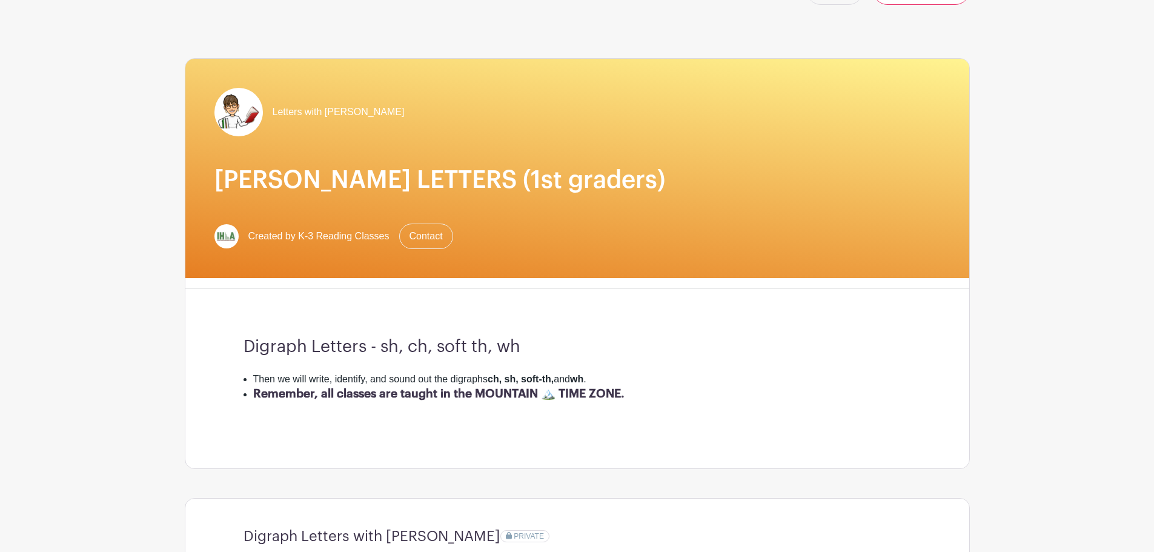
scroll to position [0, 0]
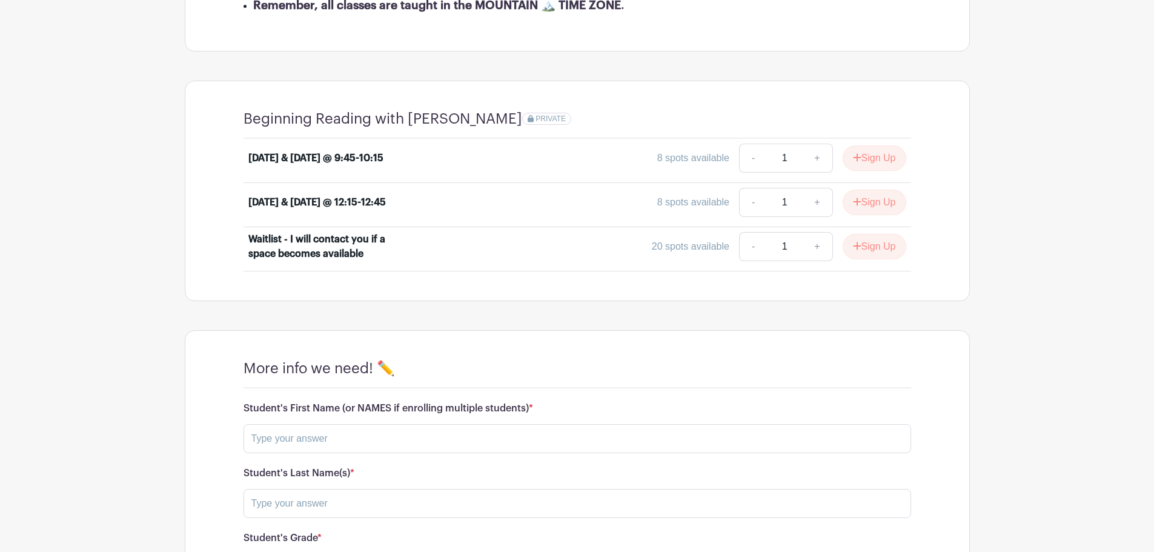
scroll to position [424, 0]
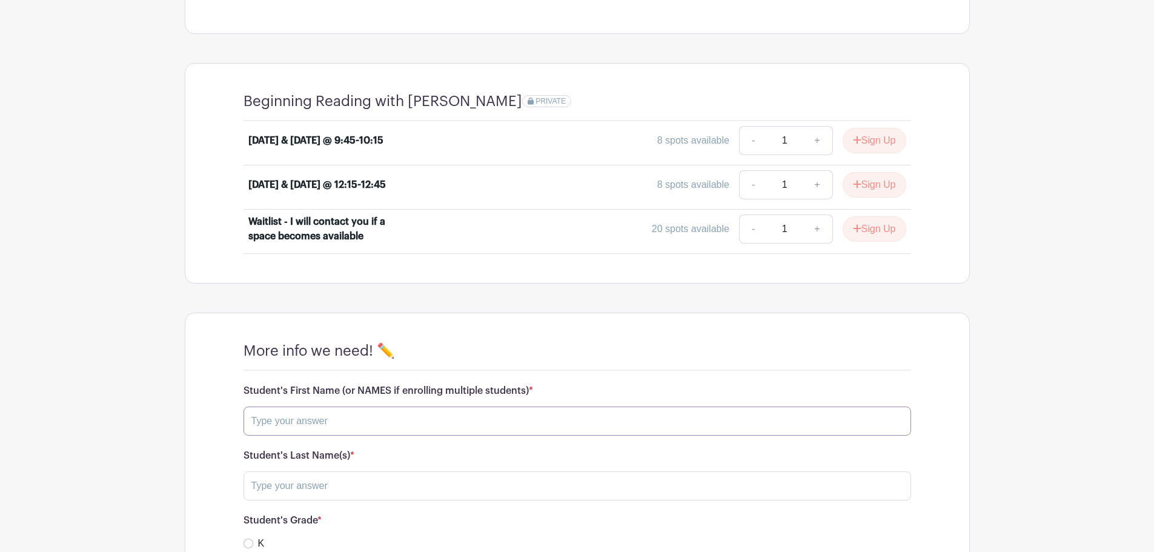
click at [437, 416] on input "text" at bounding box center [576, 420] width 667 height 29
type input "f"
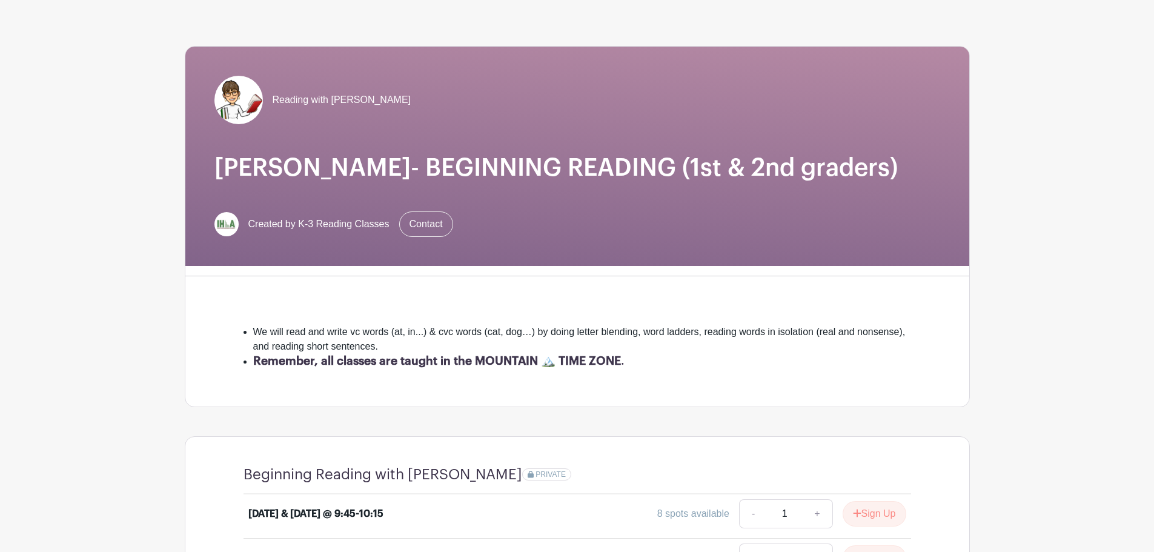
scroll to position [0, 0]
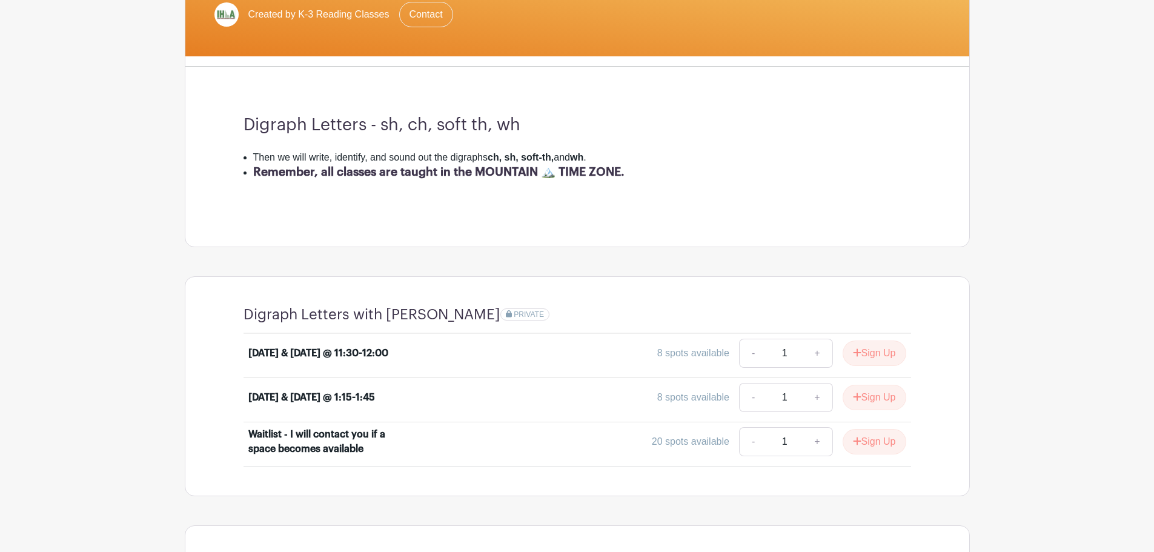
scroll to position [283, 0]
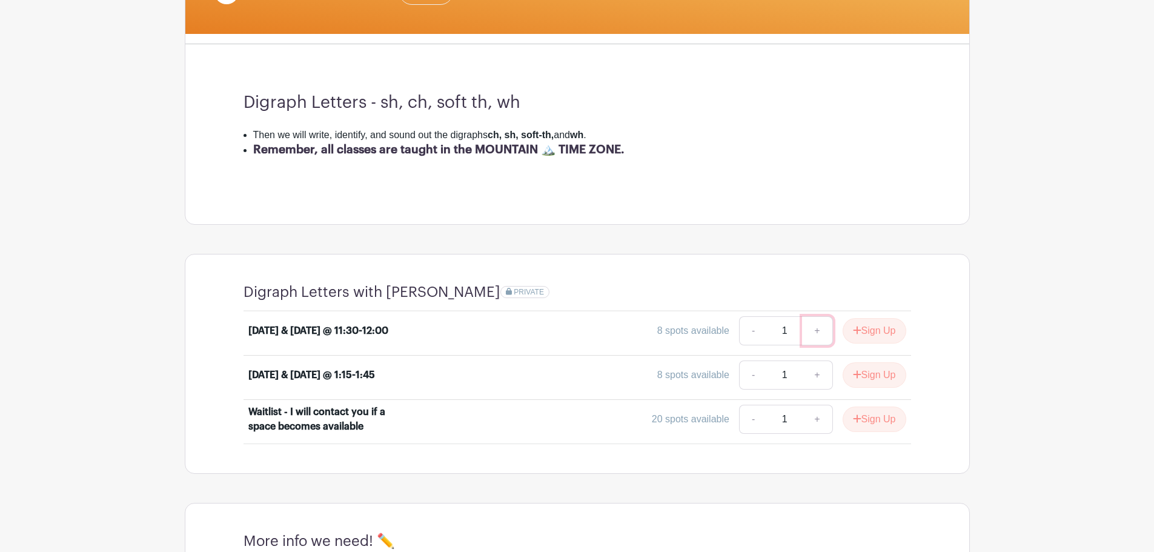
click at [814, 331] on link "+" at bounding box center [817, 330] width 30 height 29
type input "2"
click at [879, 332] on button "Sign Up" at bounding box center [875, 330] width 64 height 25
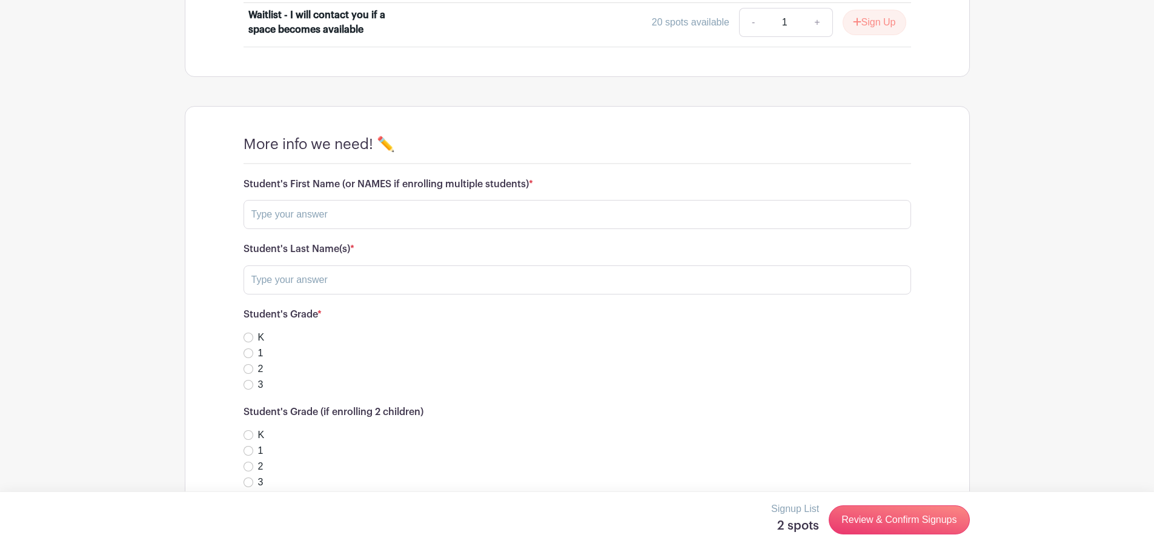
scroll to position [707, 0]
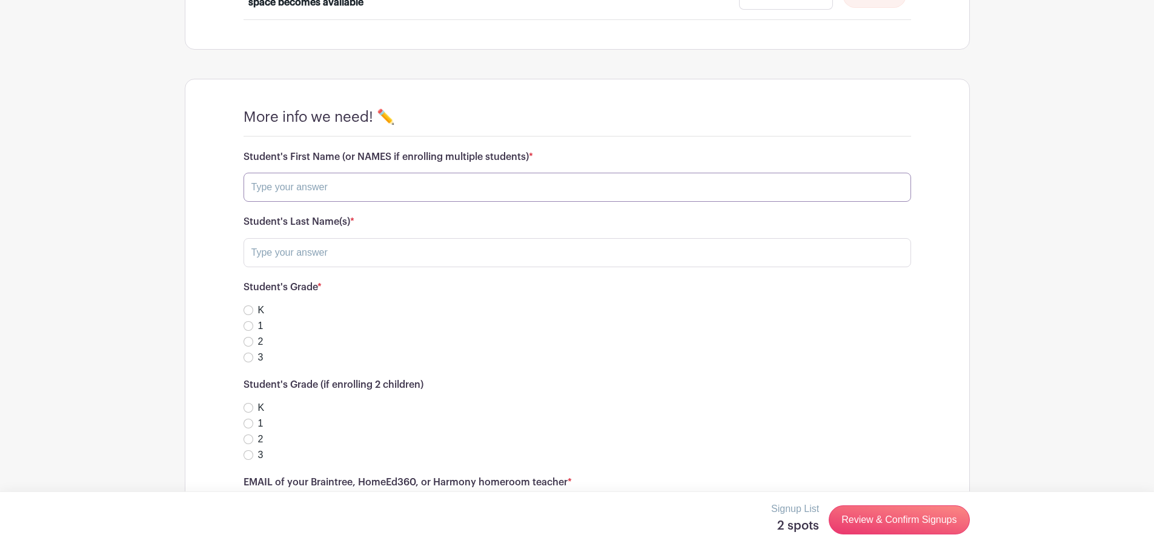
click at [403, 185] on input "text" at bounding box center [576, 187] width 667 height 29
type input "Jack"
type input "[PERSON_NAME]"
click at [248, 311] on input "K" at bounding box center [248, 310] width 10 height 10
radio input "true"
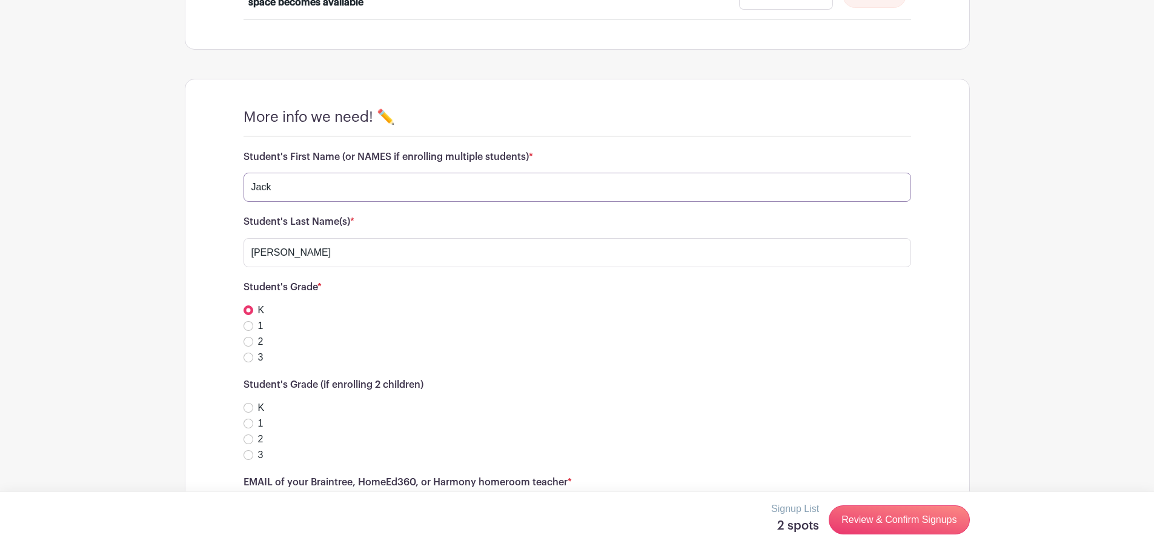
click at [289, 188] on input "Jack" at bounding box center [576, 187] width 667 height 29
type input "[PERSON_NAME]"
click at [248, 422] on input "1" at bounding box center [248, 424] width 10 height 10
radio input "true"
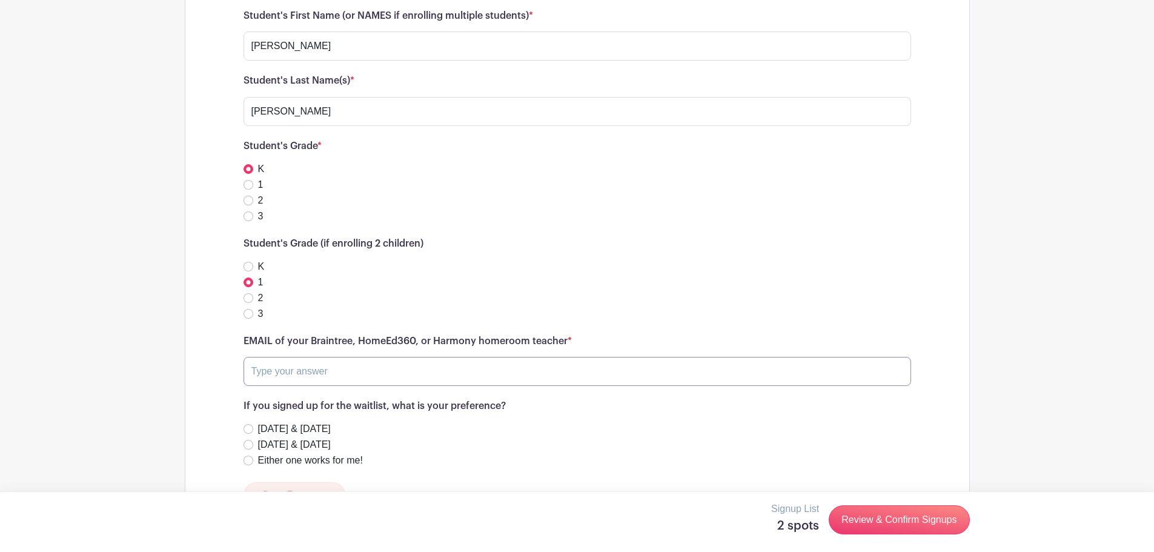
click at [331, 374] on input "text" at bounding box center [576, 371] width 667 height 29
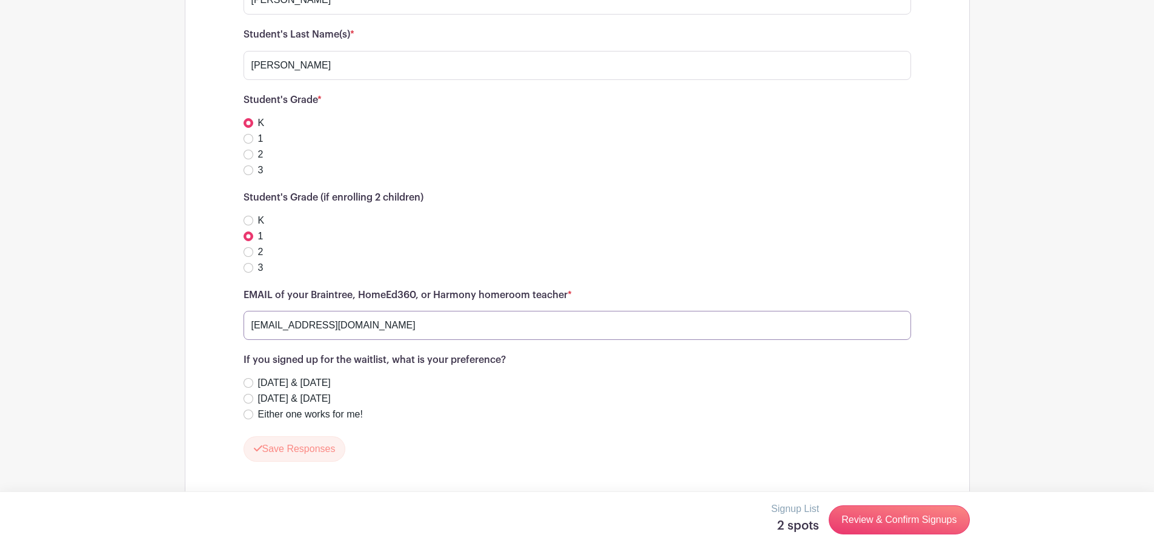
scroll to position [919, 0]
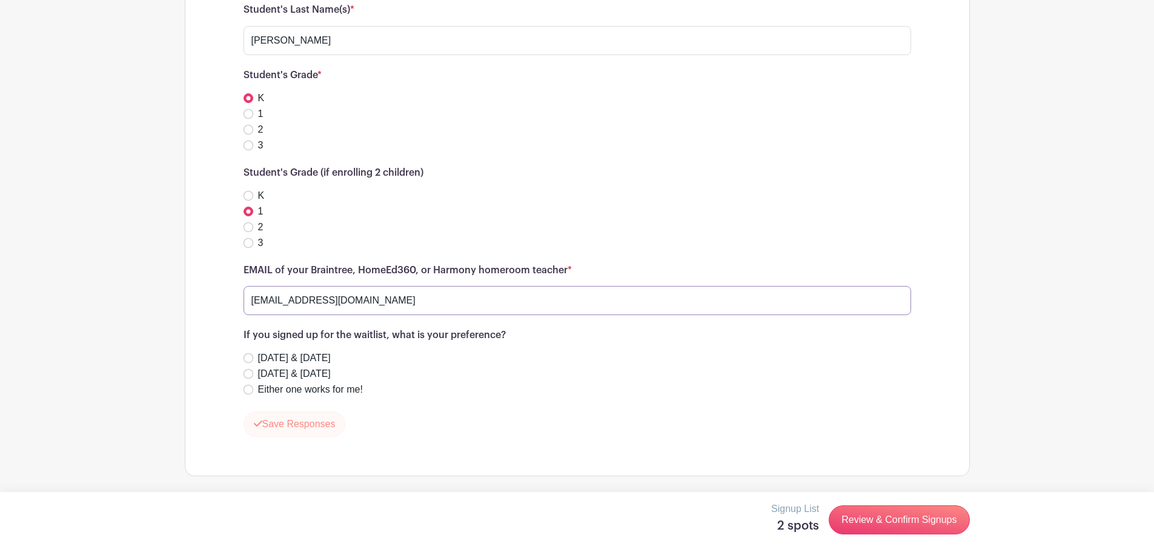
type input "[EMAIL_ADDRESS][DOMAIN_NAME]"
click at [321, 426] on button "Save Responses" at bounding box center [294, 423] width 102 height 25
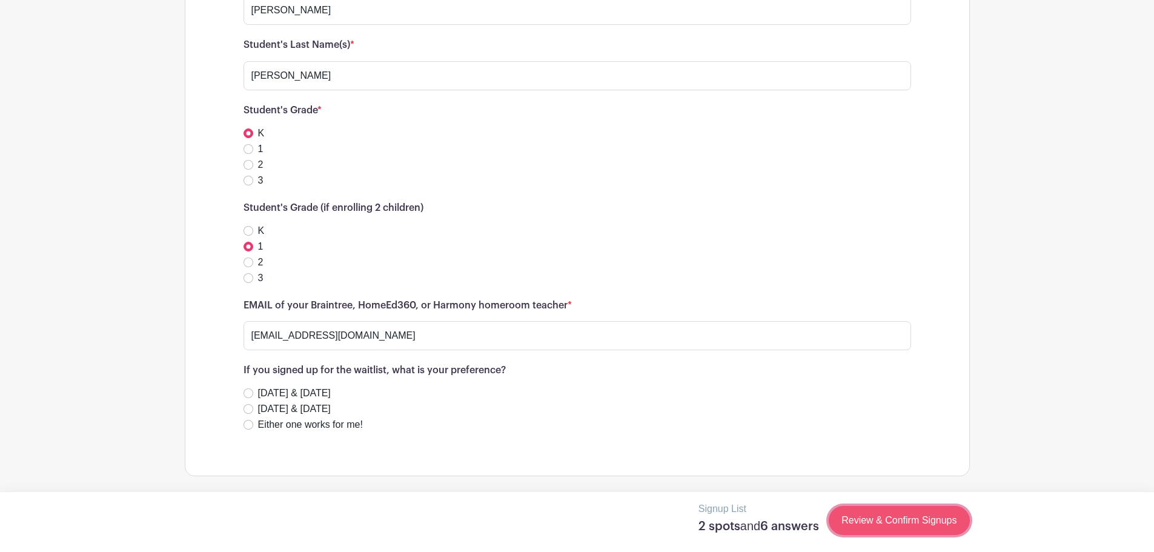
click at [872, 517] on link "Review & Confirm Signups" at bounding box center [899, 520] width 141 height 29
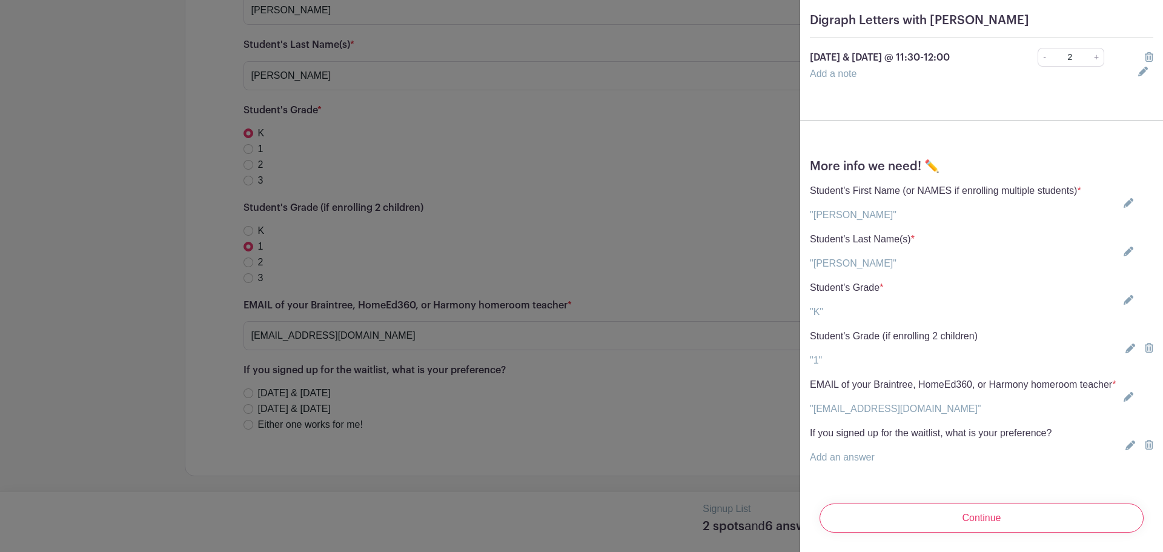
scroll to position [58, 0]
click at [970, 513] on input "Continue" at bounding box center [982, 517] width 324 height 29
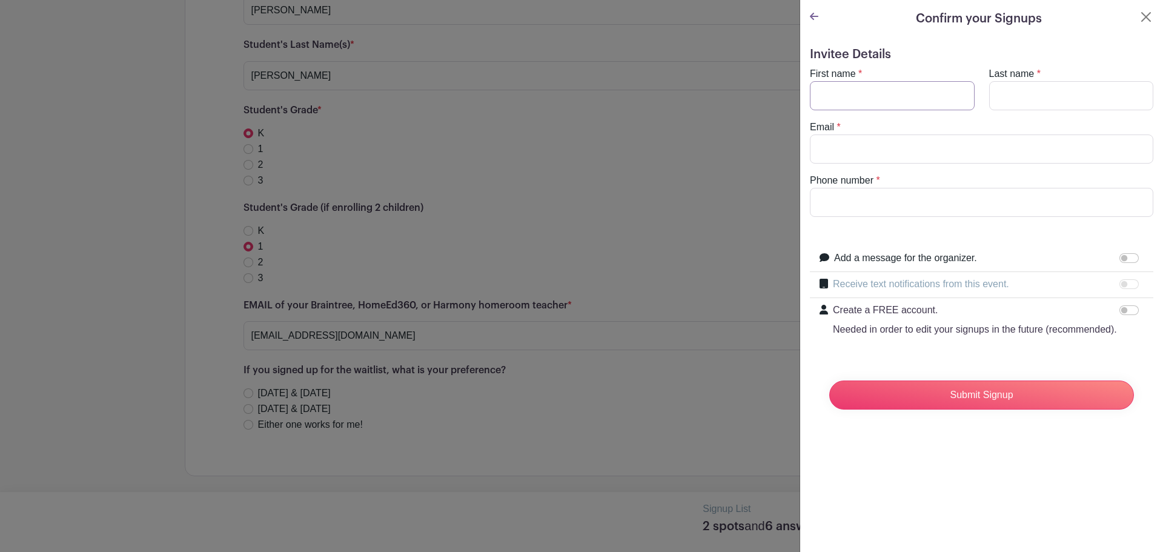
click at [841, 99] on input "First name" at bounding box center [892, 95] width 165 height 29
type input "Mom"
type input "[PERSON_NAME]"
type input "[EMAIL_ADDRESS][DOMAIN_NAME]"
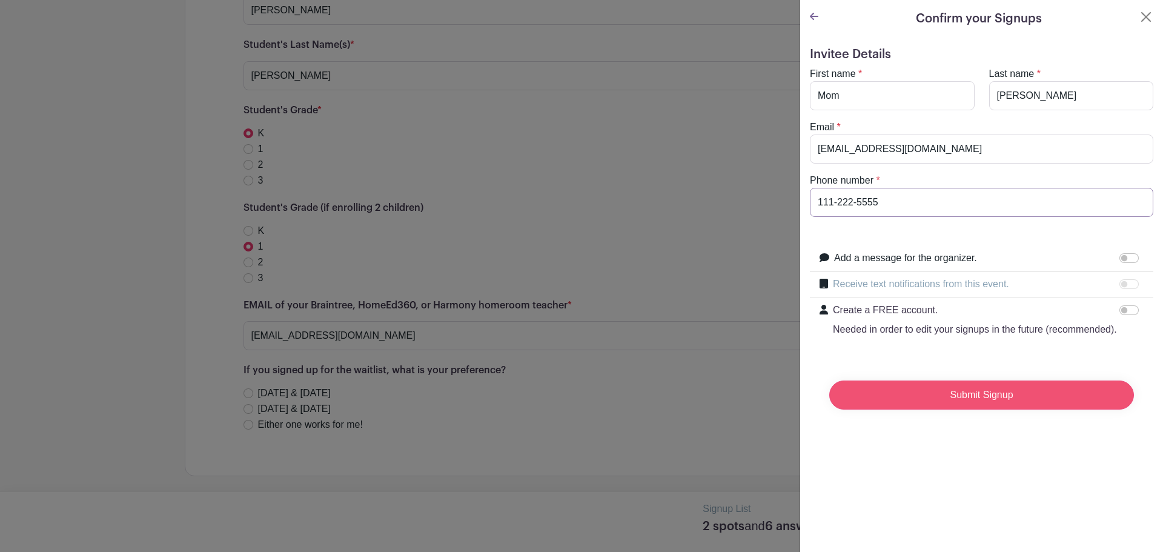
type input "111-222-5555"
click at [973, 409] on input "Submit Signup" at bounding box center [981, 394] width 305 height 29
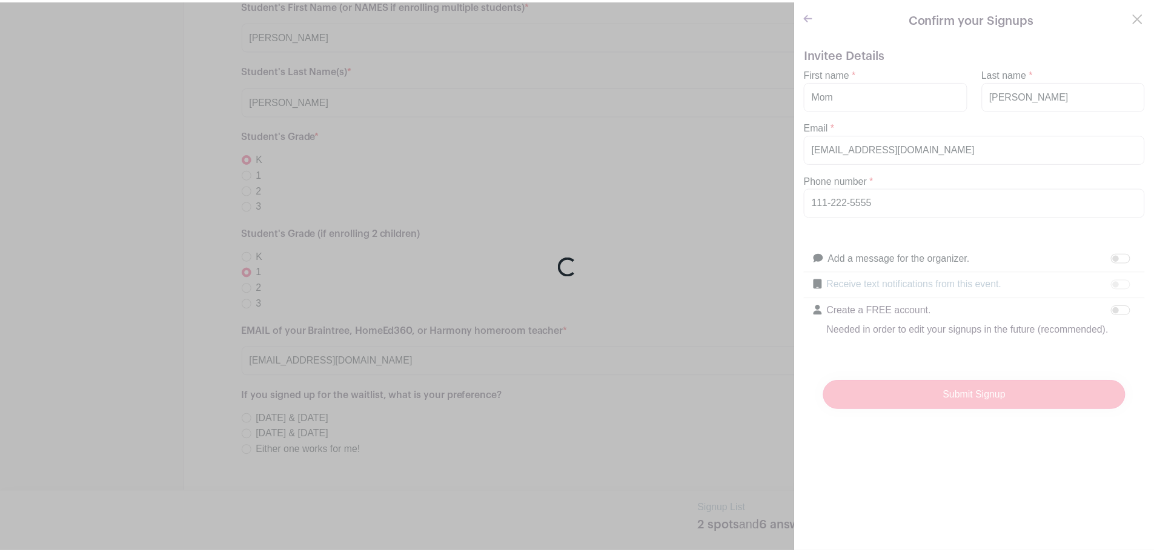
scroll to position [909, 0]
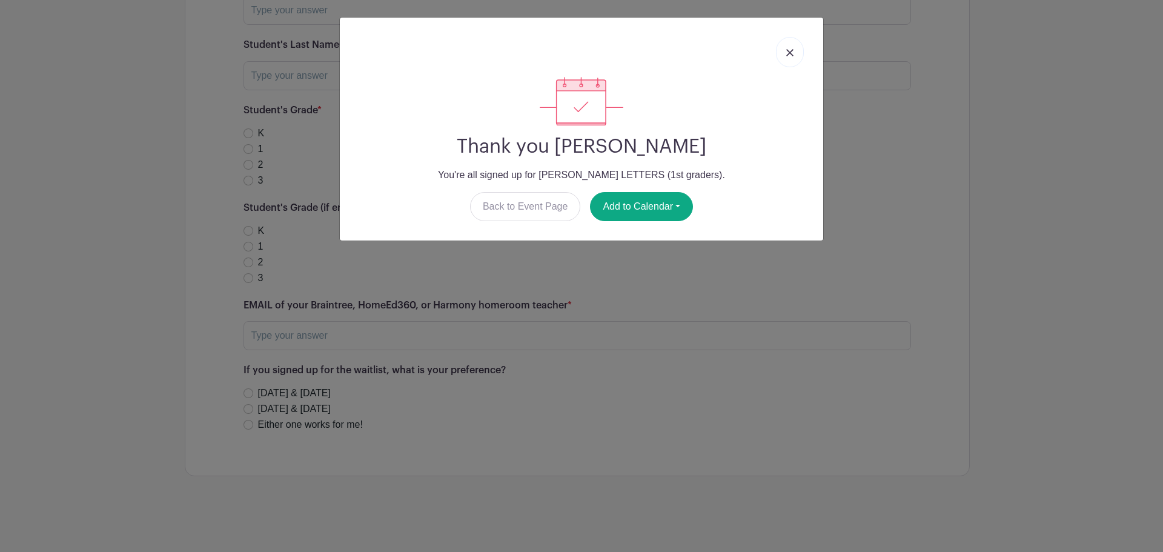
click at [788, 56] on link at bounding box center [790, 52] width 28 height 30
